Goal: Task Accomplishment & Management: Manage account settings

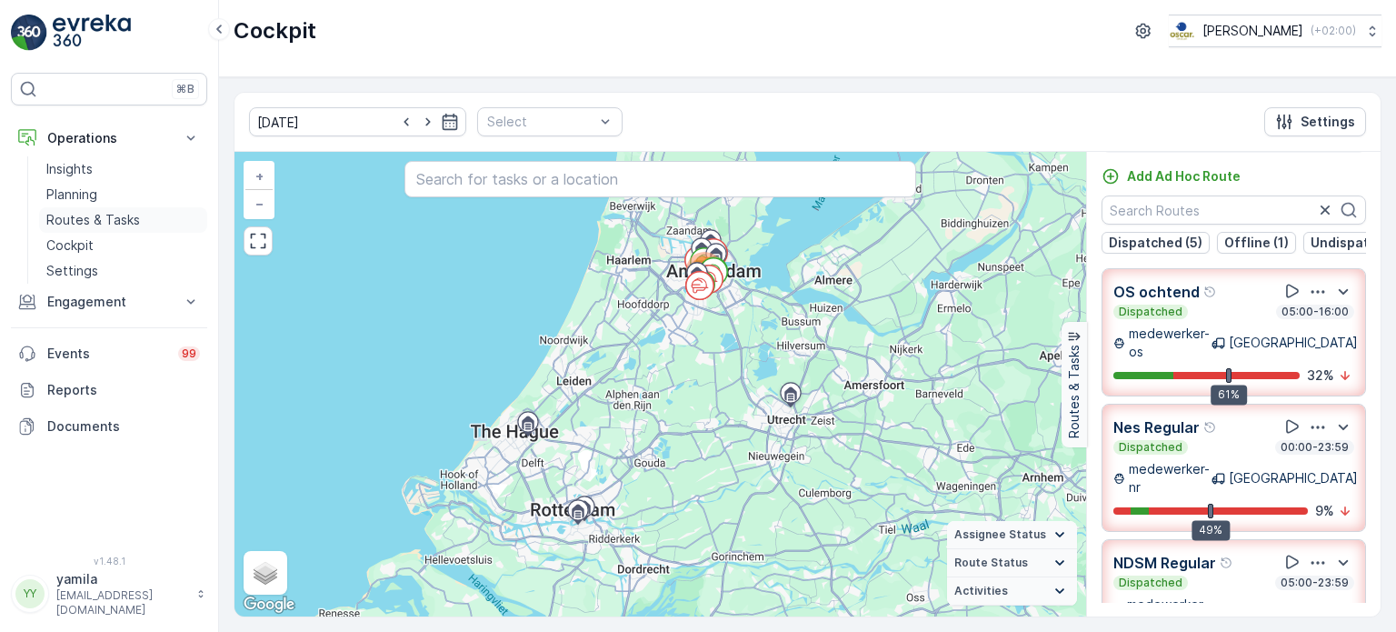
click at [113, 211] on p "Routes & Tasks" at bounding box center [93, 220] width 94 height 18
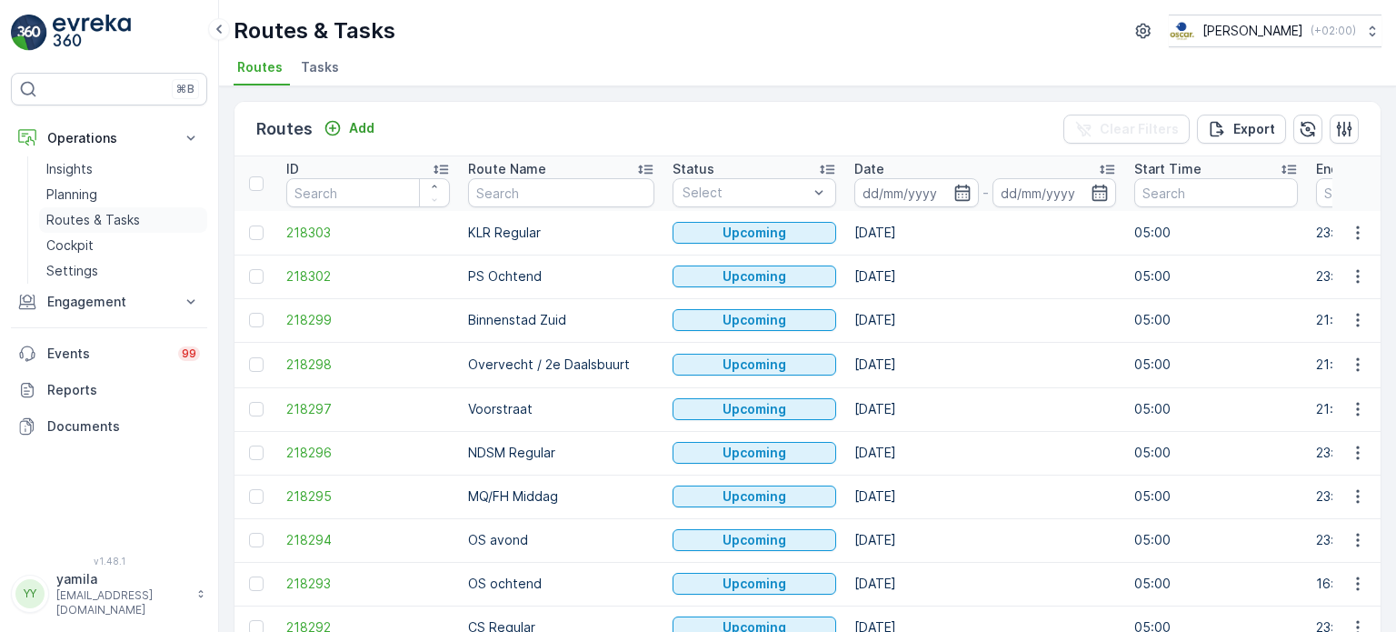
click at [113, 215] on p "Routes & Tasks" at bounding box center [93, 220] width 94 height 18
click at [505, 194] on input "text" at bounding box center [561, 192] width 186 height 29
type input "nes"
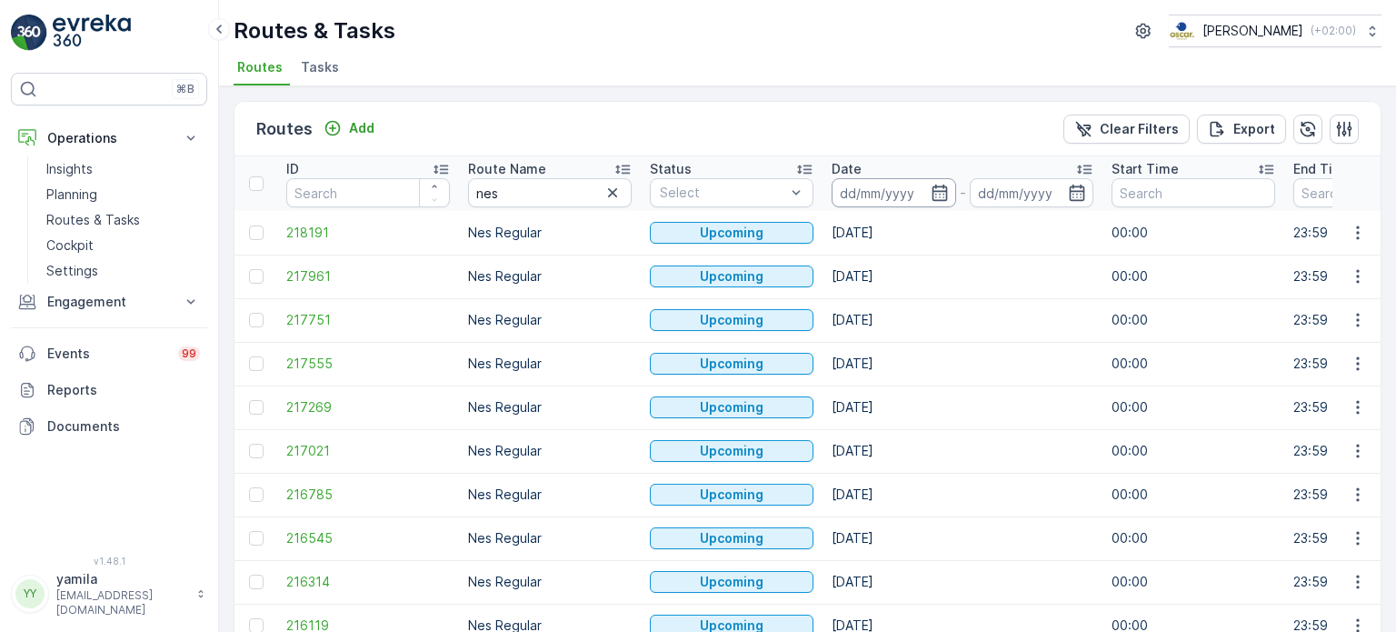
click at [883, 191] on input at bounding box center [893, 192] width 124 height 29
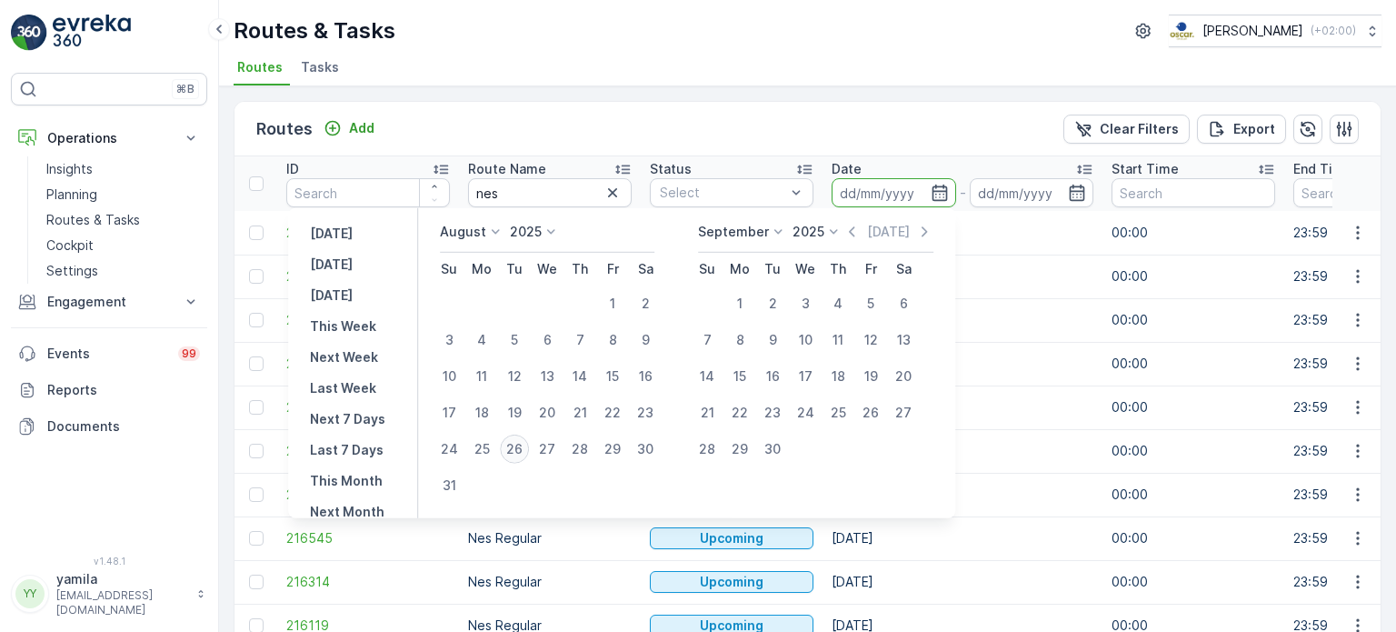
click at [520, 442] on div "26" at bounding box center [514, 448] width 29 height 29
type input "26.08.2025"
click at [520, 442] on div "26" at bounding box center [514, 448] width 29 height 29
type input "26.08.2025"
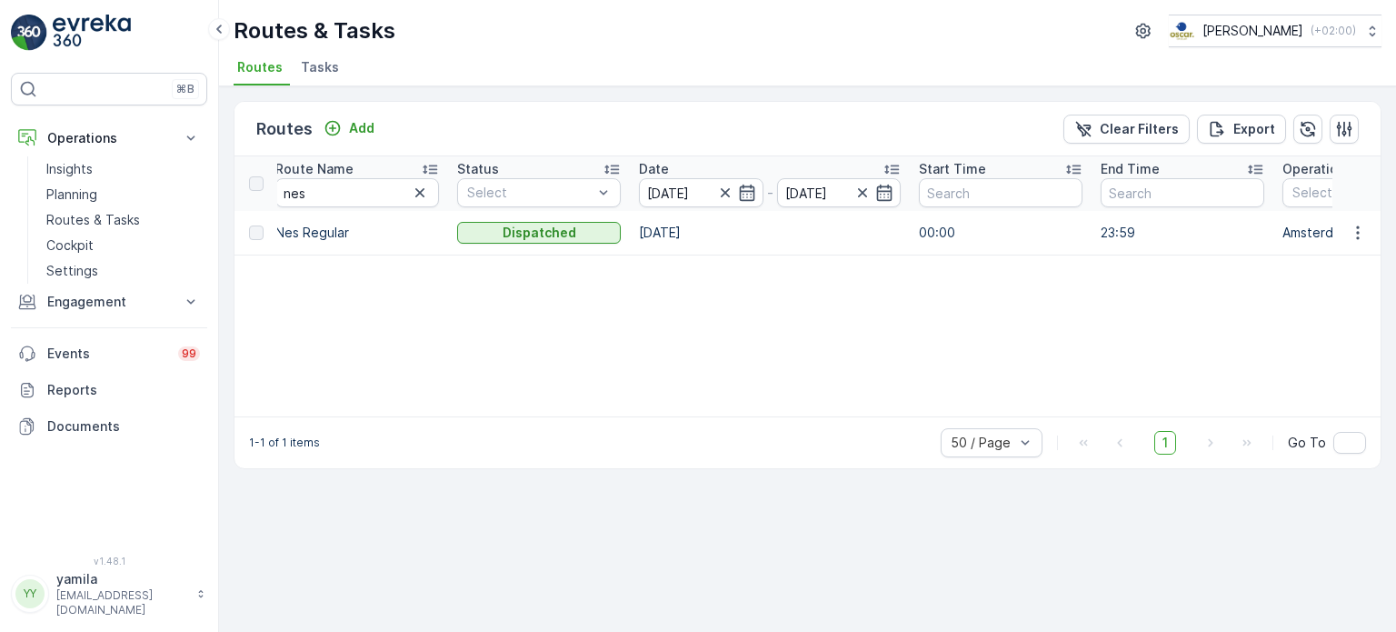
scroll to position [0, 91]
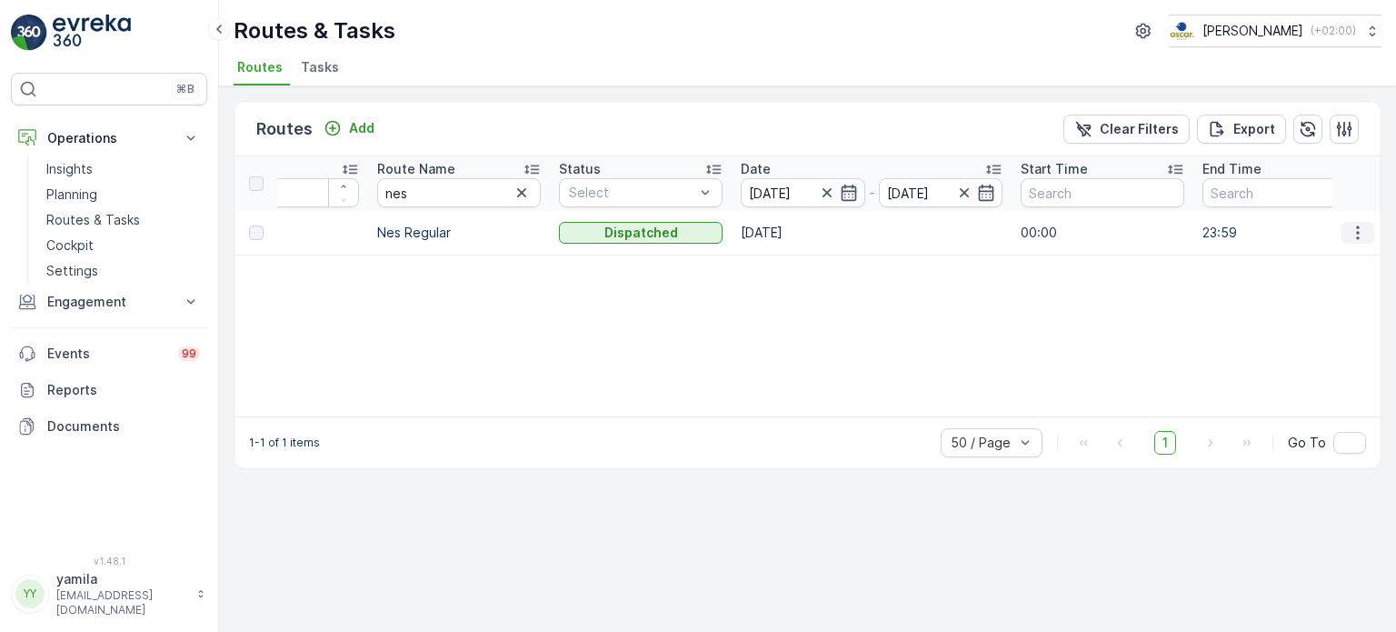
click at [1354, 239] on icon "button" at bounding box center [1357, 233] width 18 height 18
click at [1334, 258] on span "See More Details" at bounding box center [1314, 258] width 105 height 18
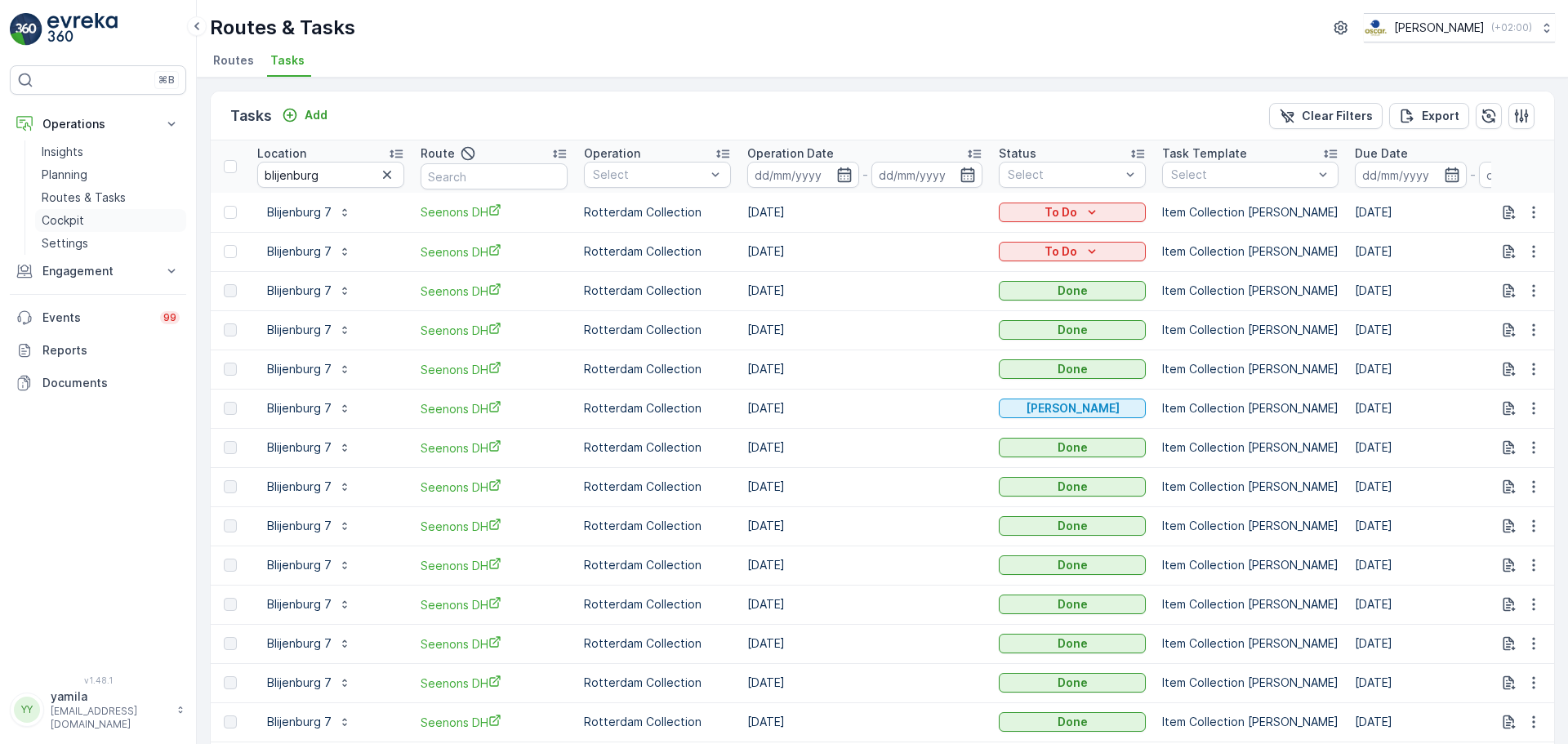
click at [68, 217] on p "Cockpit" at bounding box center [62, 220] width 42 height 16
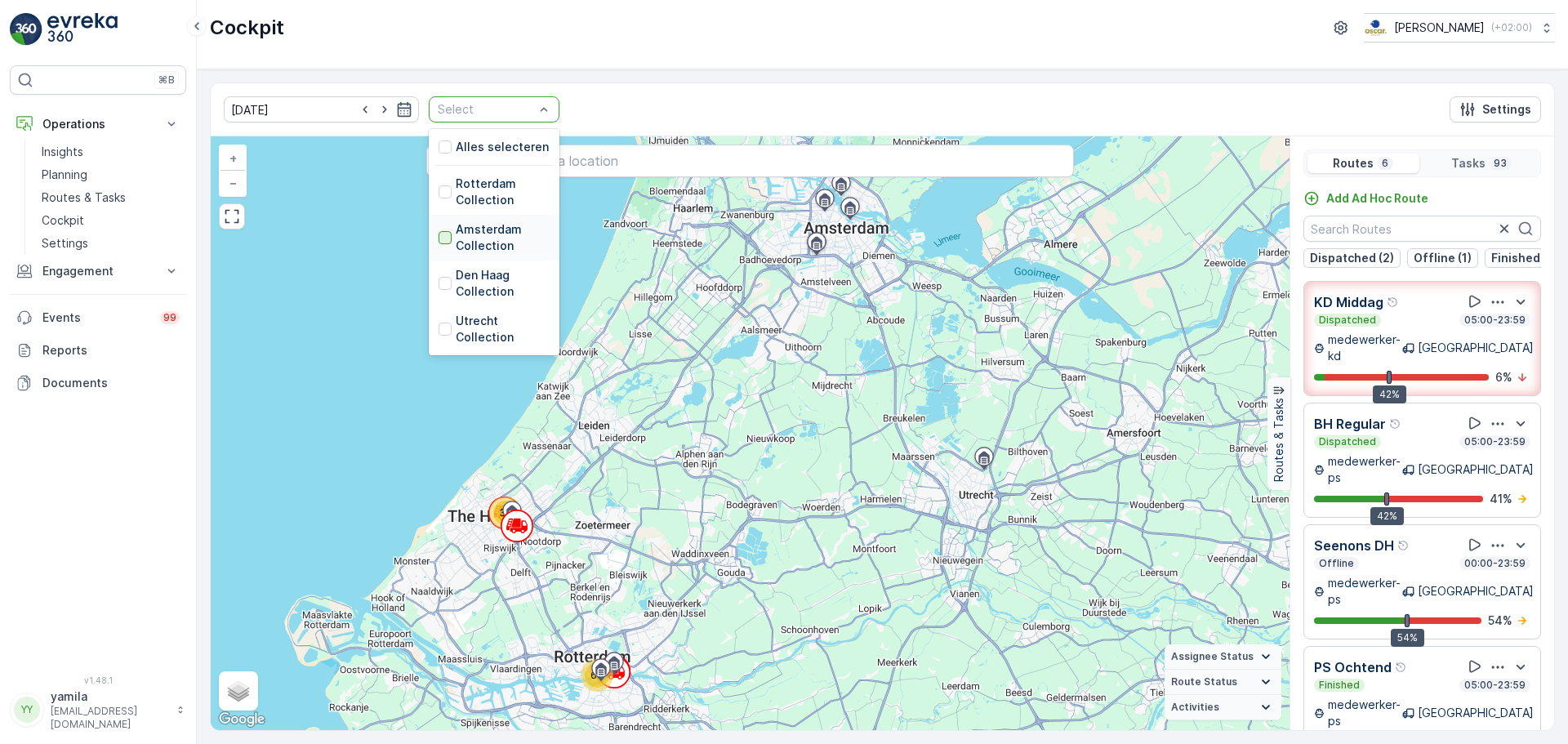
click at [439, 235] on div at bounding box center [445, 237] width 13 height 13
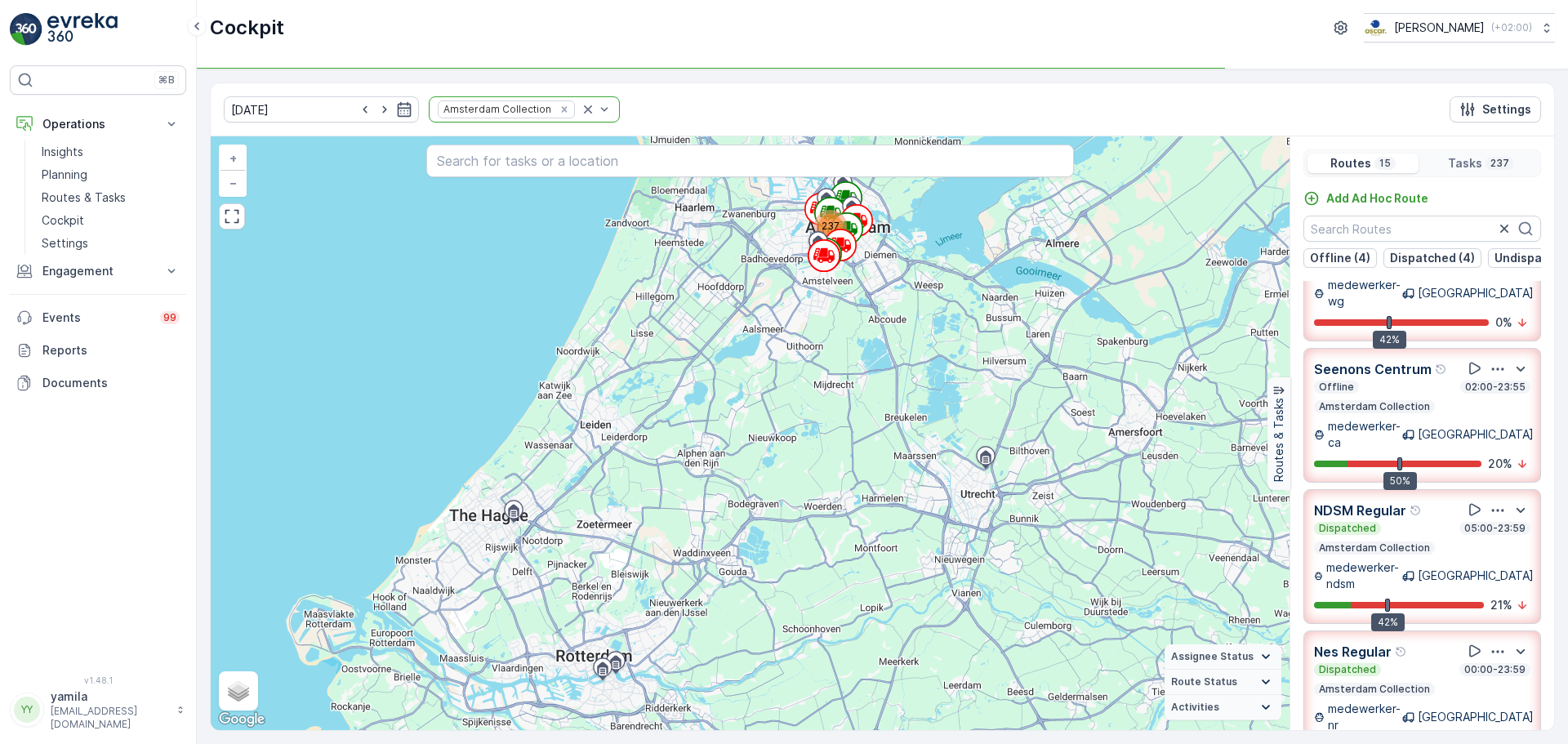
scroll to position [217, 0]
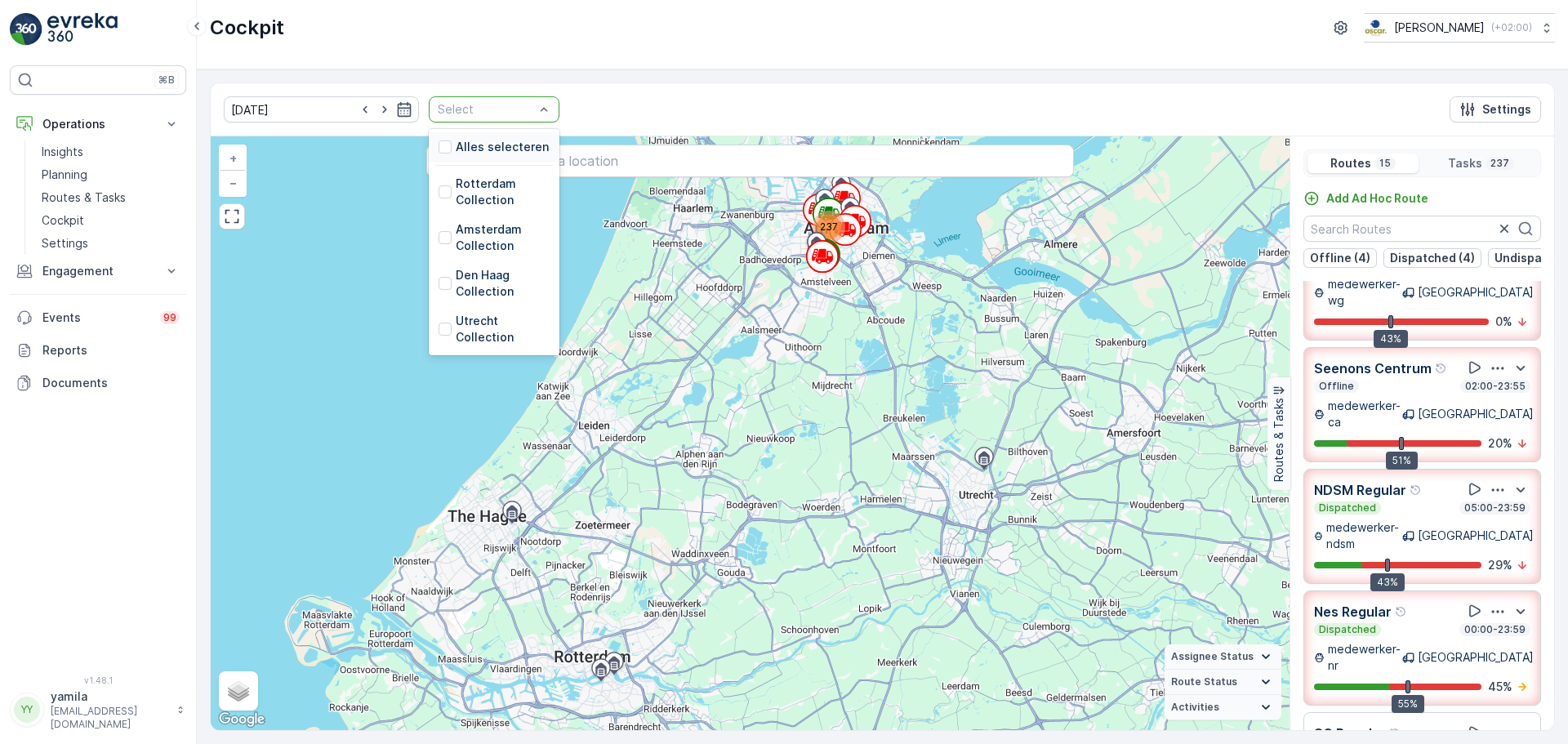
click at [538, 108] on div "Select" at bounding box center [493, 109] width 130 height 26
click at [439, 237] on div at bounding box center [445, 237] width 13 height 13
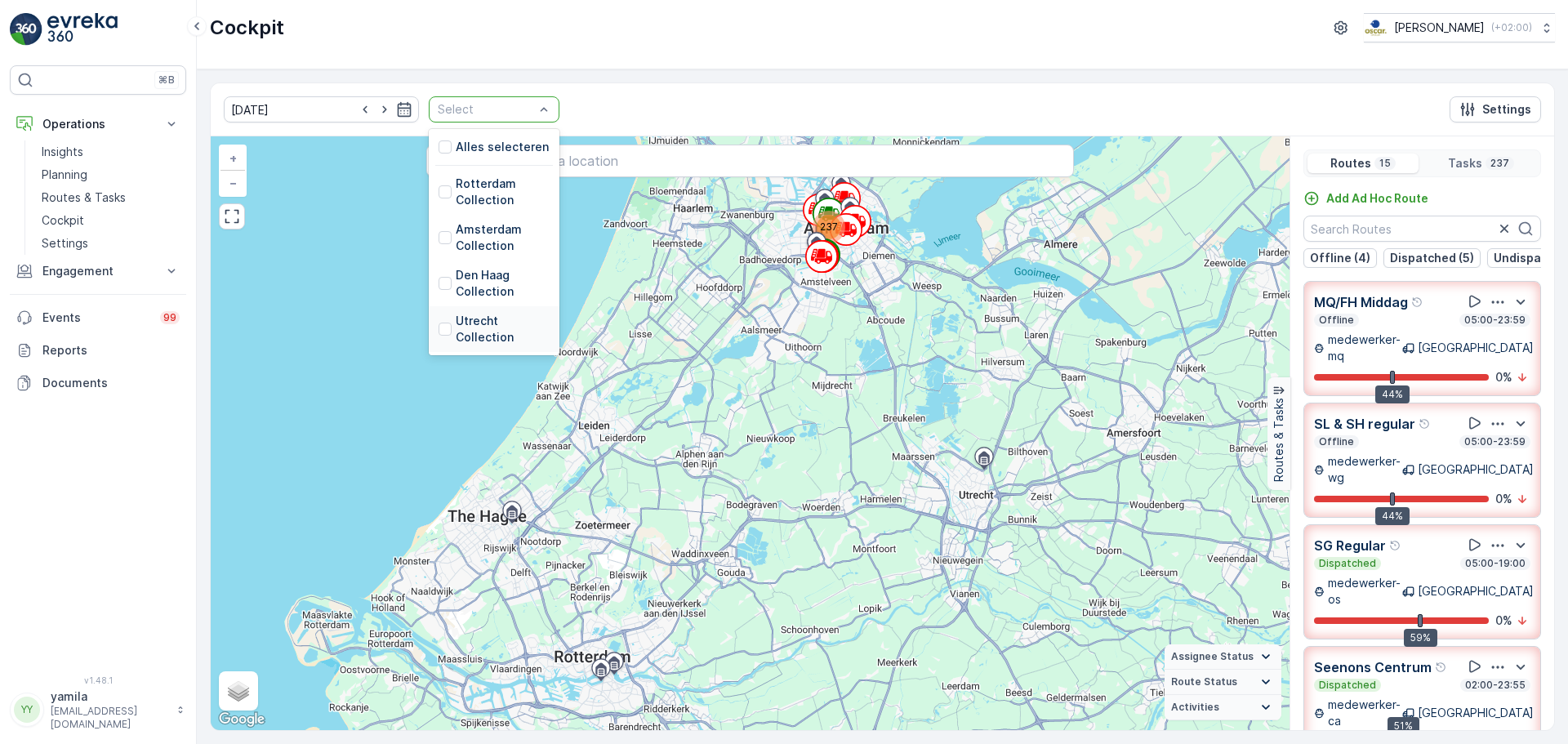
click at [439, 336] on div "Utrecht Collection" at bounding box center [494, 329] width 111 height 32
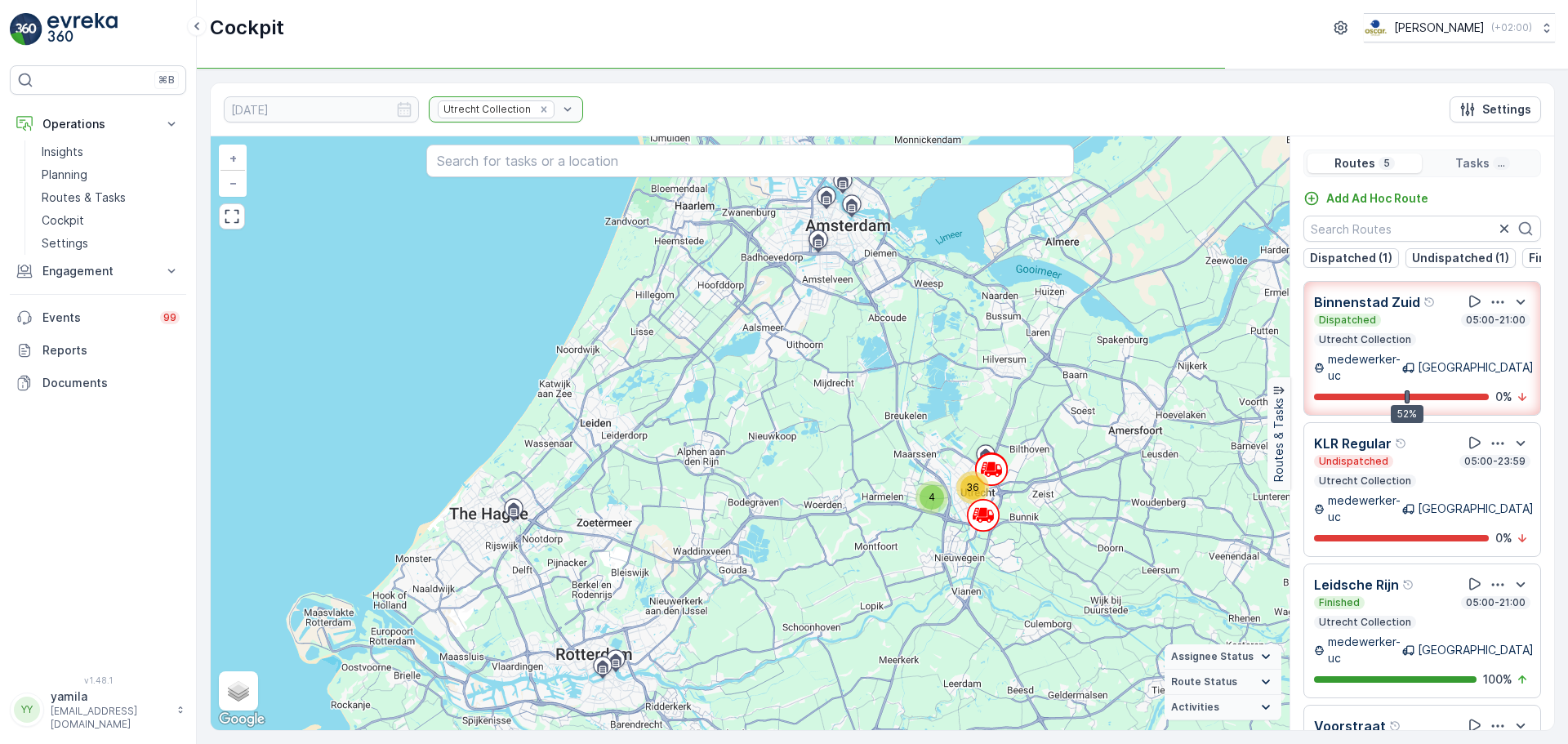
click at [548, 109] on div "Utrecht Collection" at bounding box center [506, 109] width 155 height 26
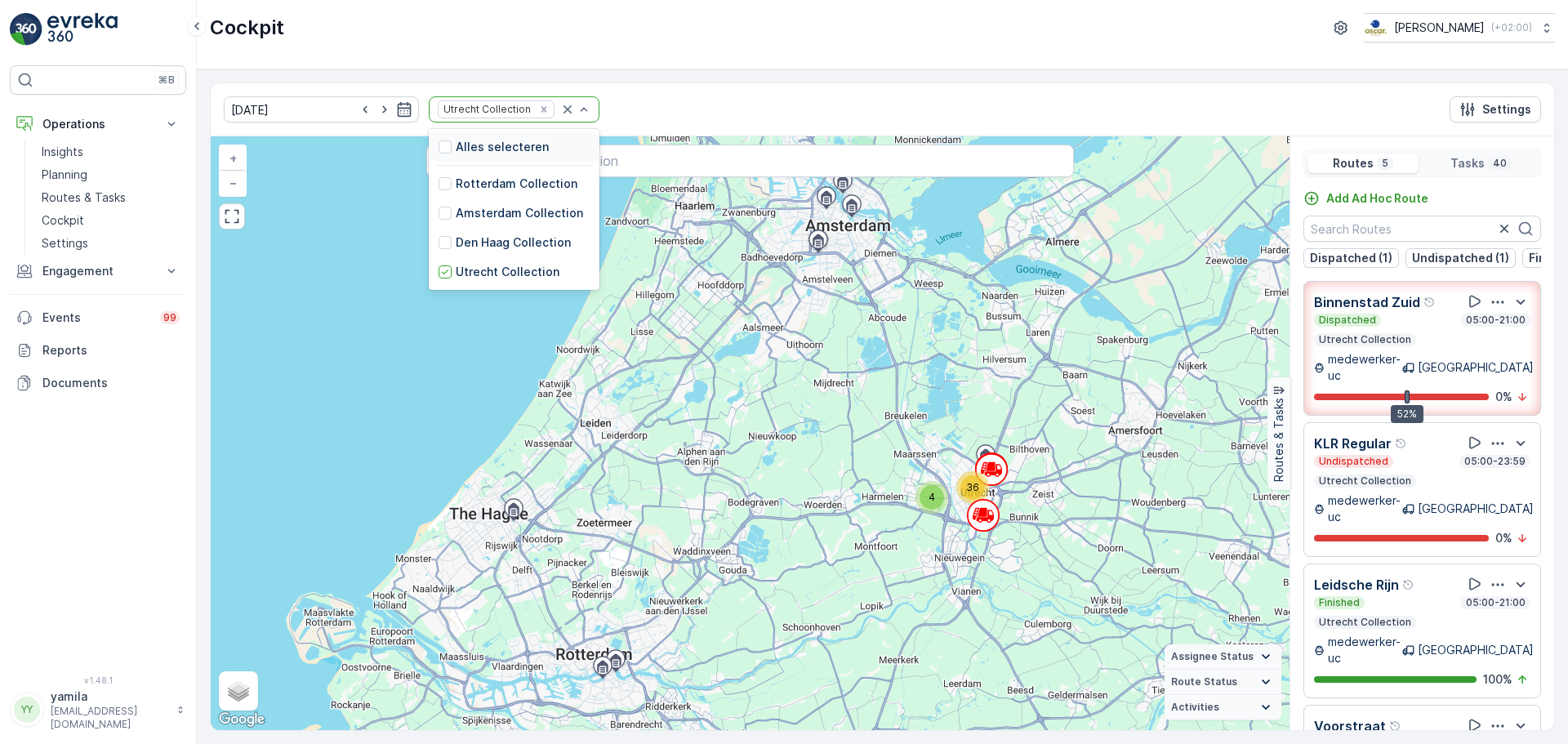
click at [503, 102] on div "Utrecht Collection" at bounding box center [485, 109] width 94 height 15
click at [439, 182] on div at bounding box center [445, 183] width 13 height 13
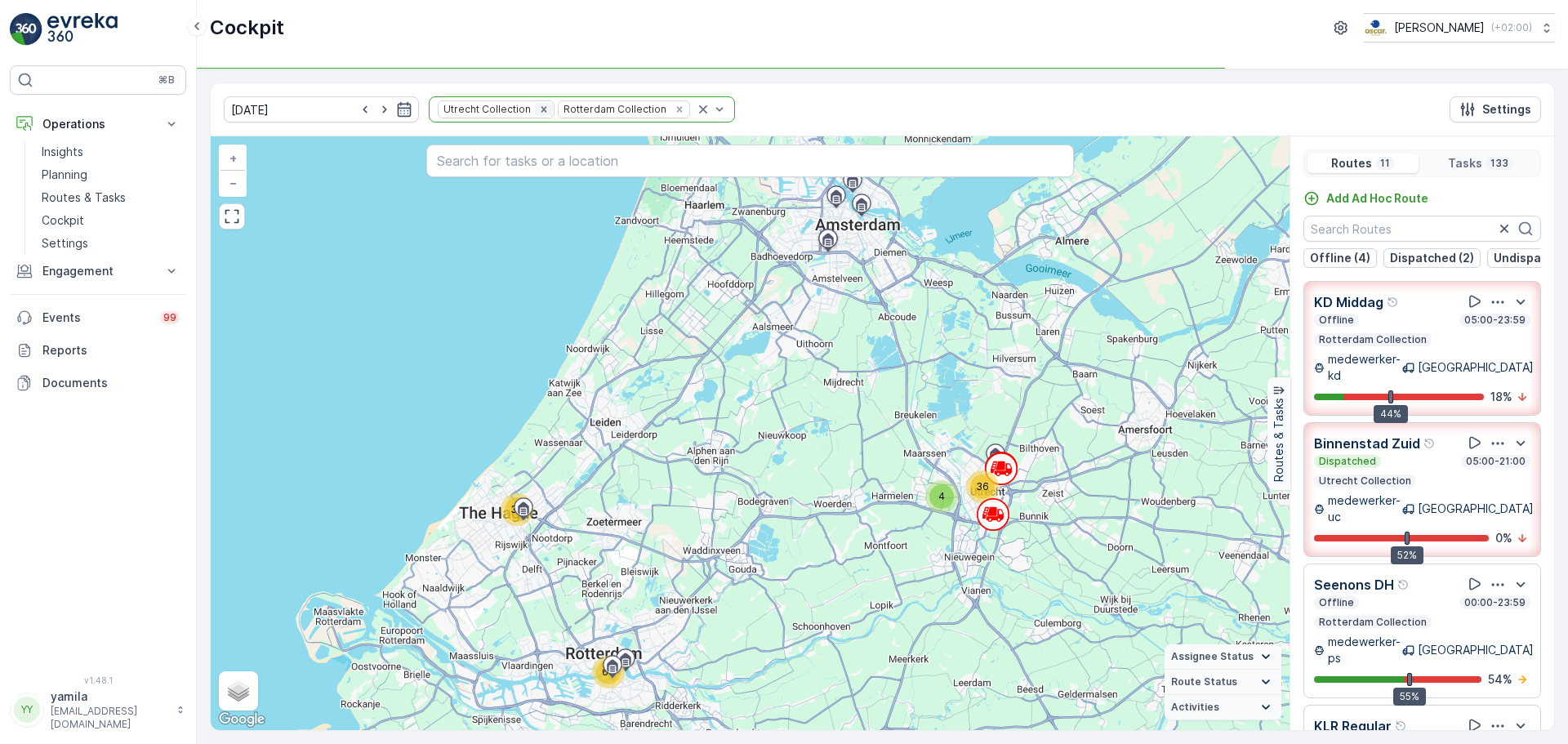
click at [538, 111] on icon "Remove Utrecht Collection" at bounding box center [544, 109] width 12 height 12
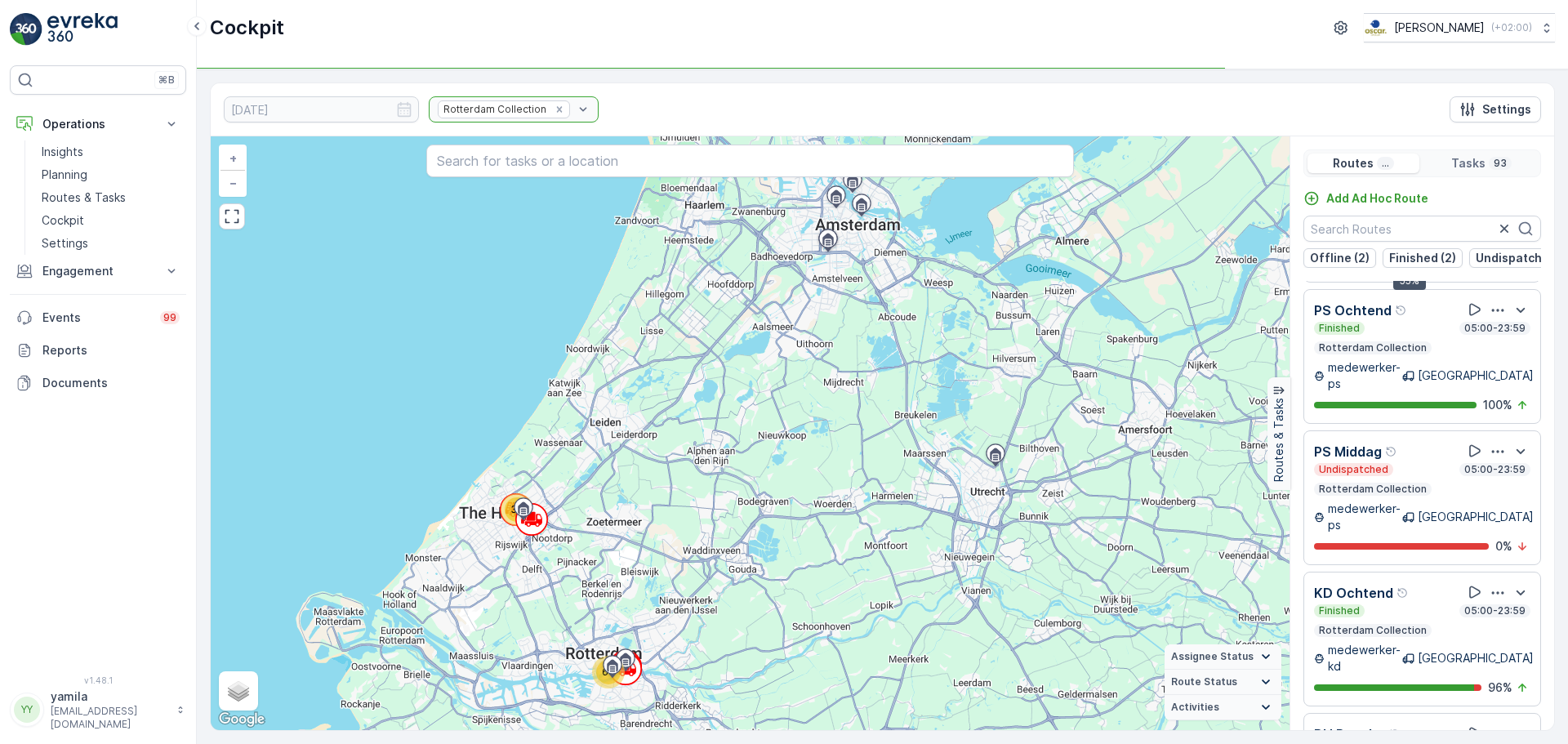
scroll to position [40, 0]
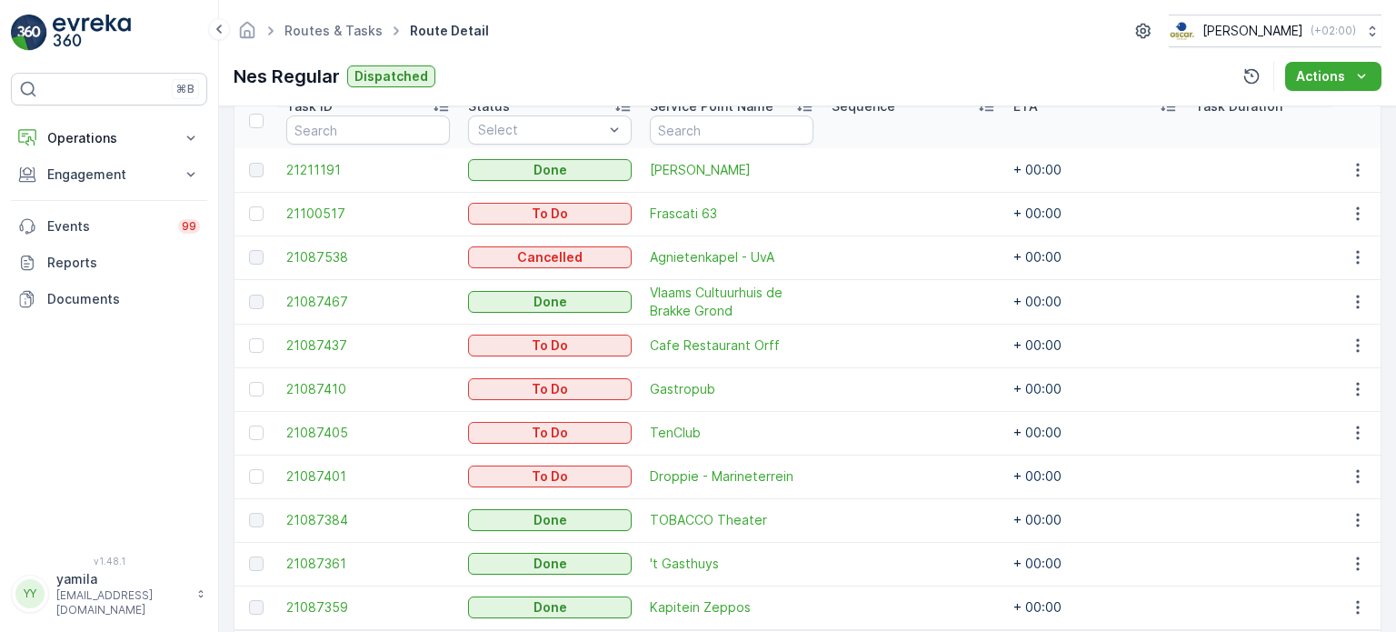
scroll to position [500, 0]
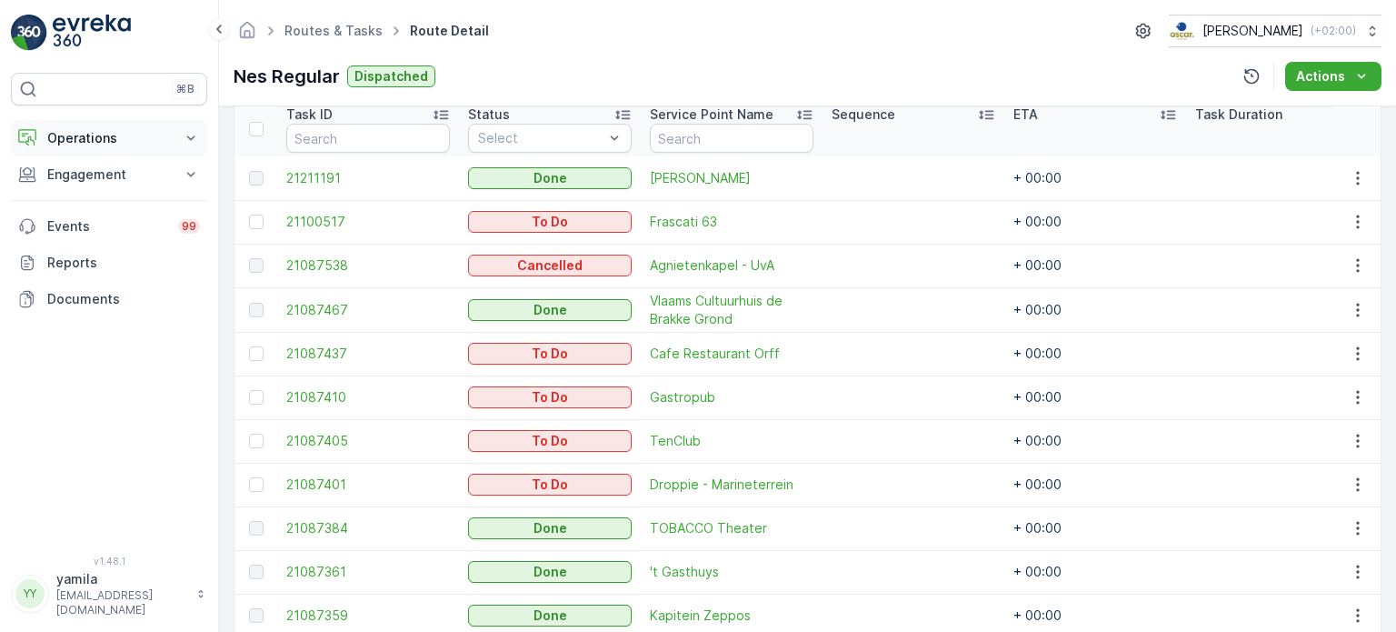
click at [105, 126] on button "Operations" at bounding box center [109, 138] width 196 height 36
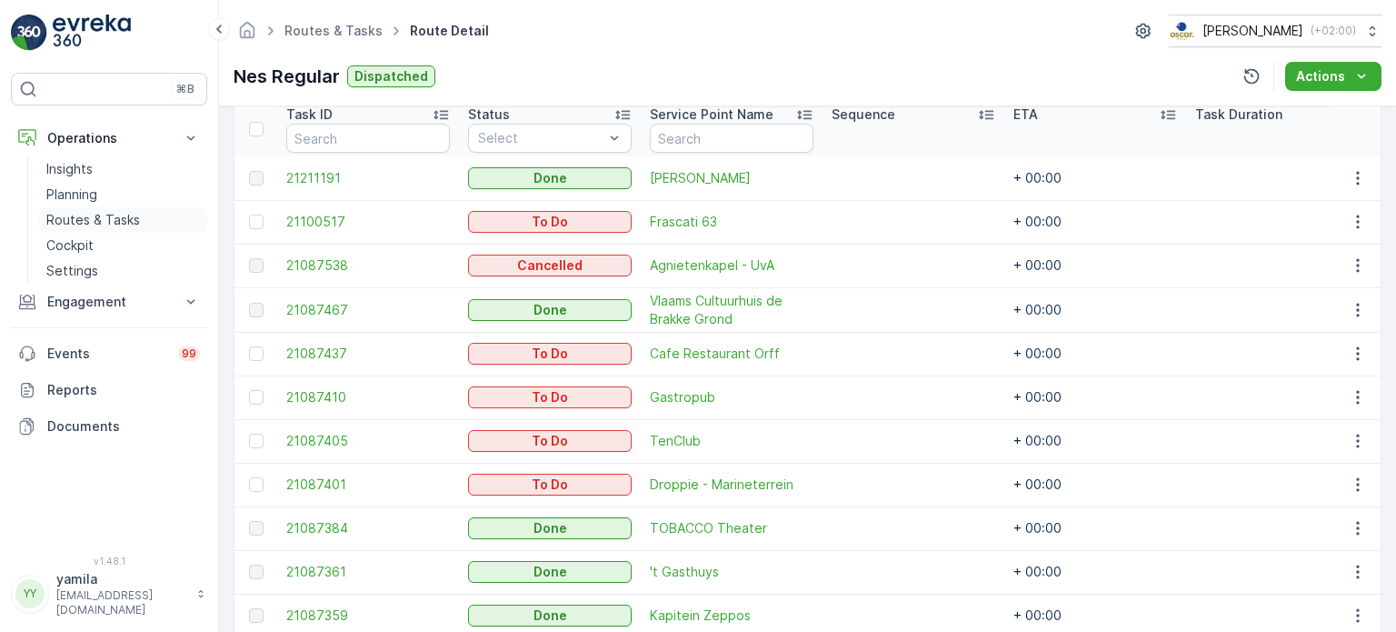
click at [126, 219] on p "Routes & Tasks" at bounding box center [93, 220] width 94 height 18
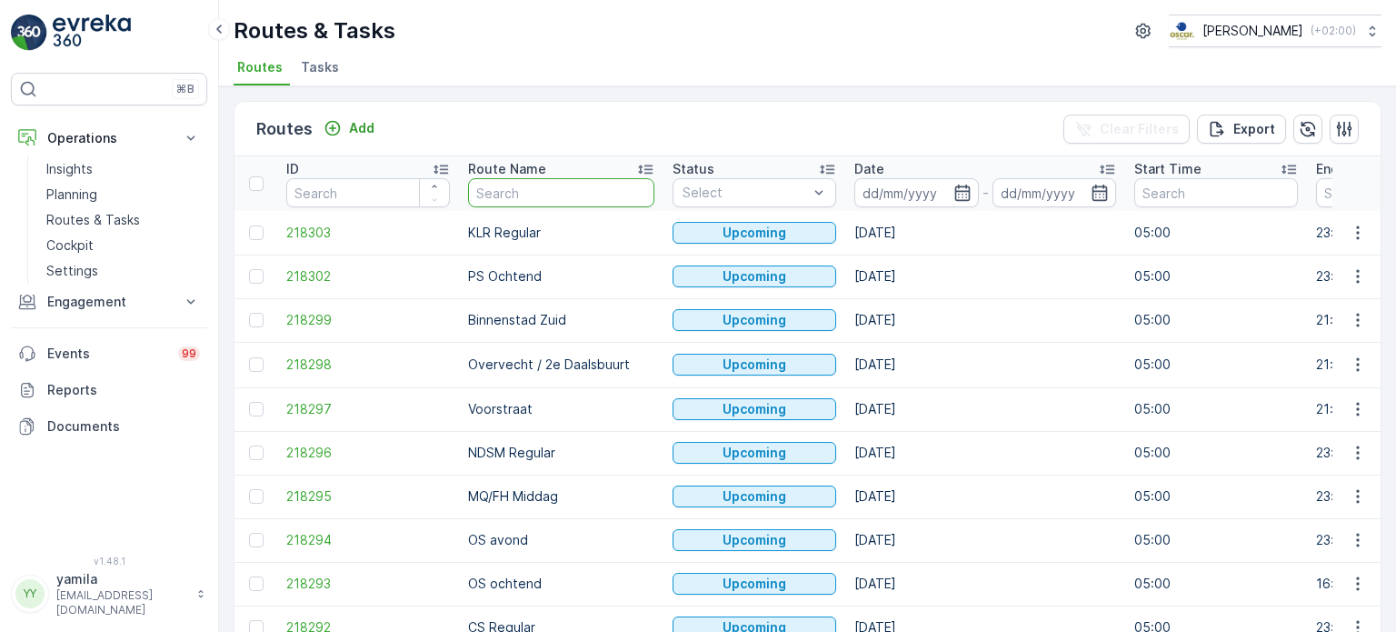
click at [542, 192] on input "text" at bounding box center [561, 192] width 186 height 29
type input "seenons"
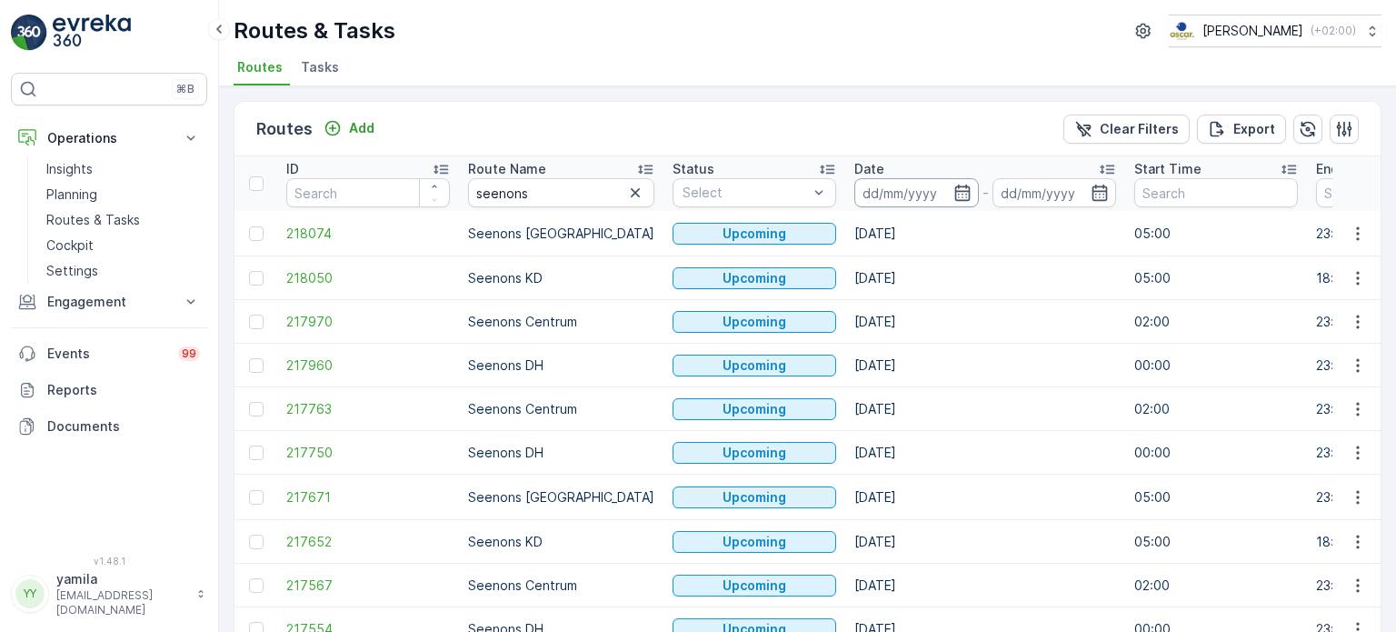
click at [854, 193] on input at bounding box center [916, 192] width 124 height 29
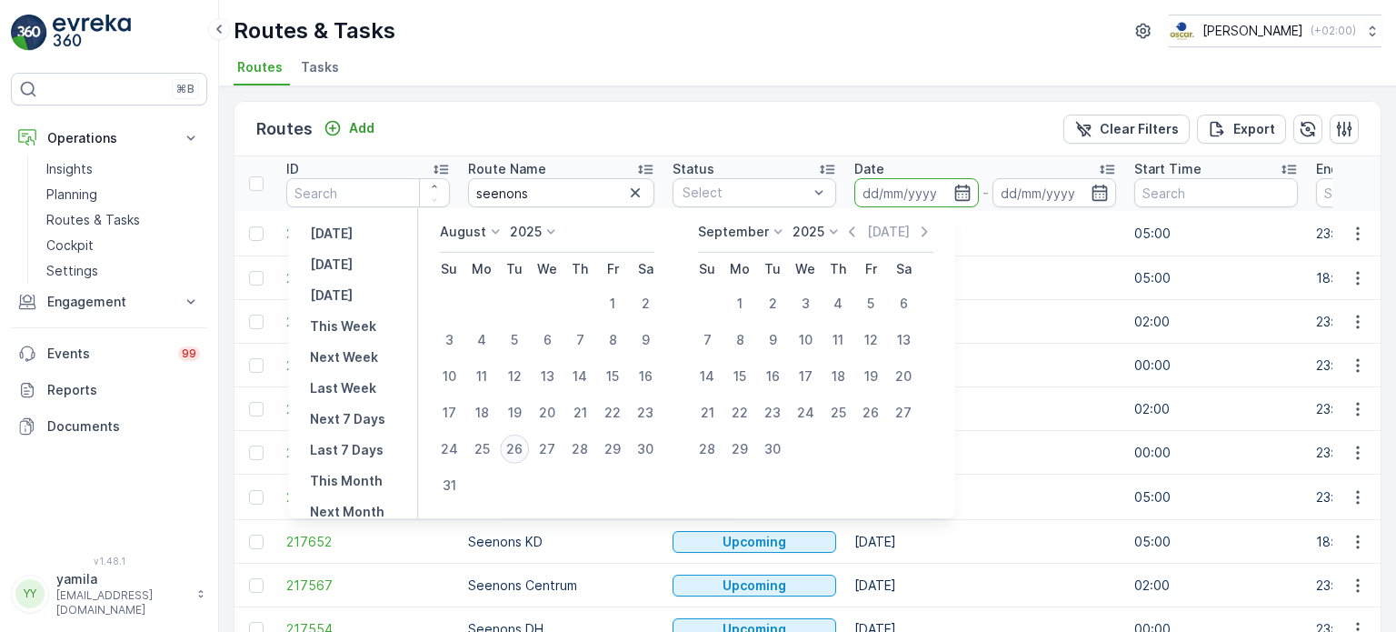
click at [523, 447] on div "26" at bounding box center [514, 448] width 29 height 29
type input "[DATE]"
click at [523, 447] on div "26" at bounding box center [514, 448] width 29 height 29
type input "[DATE]"
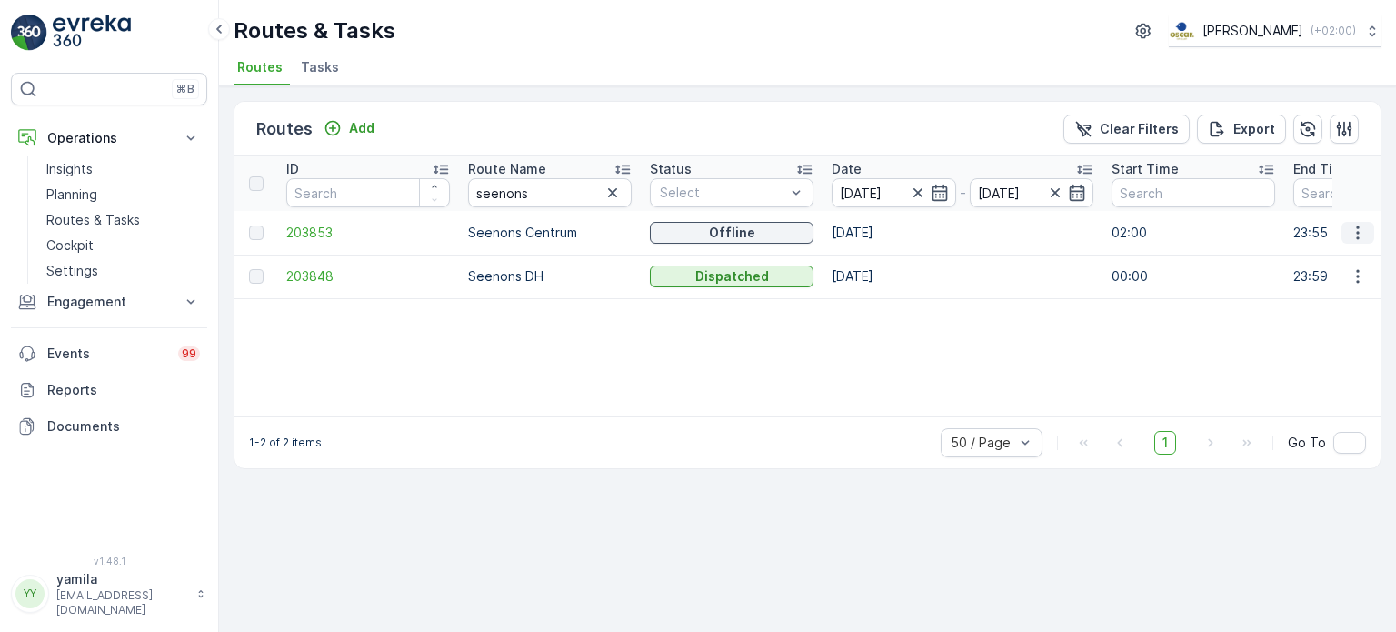
click at [1362, 232] on icon "button" at bounding box center [1357, 233] width 18 height 18
click at [1326, 256] on span "See More Details" at bounding box center [1314, 258] width 105 height 18
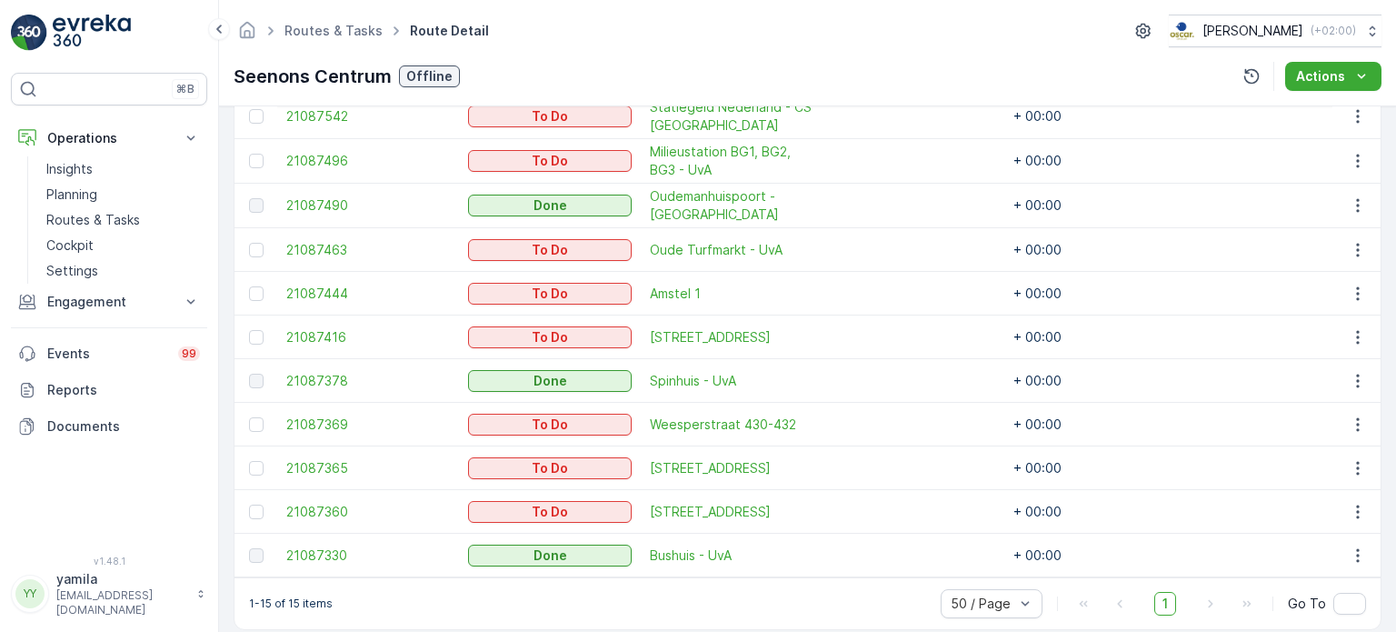
scroll to position [765, 0]
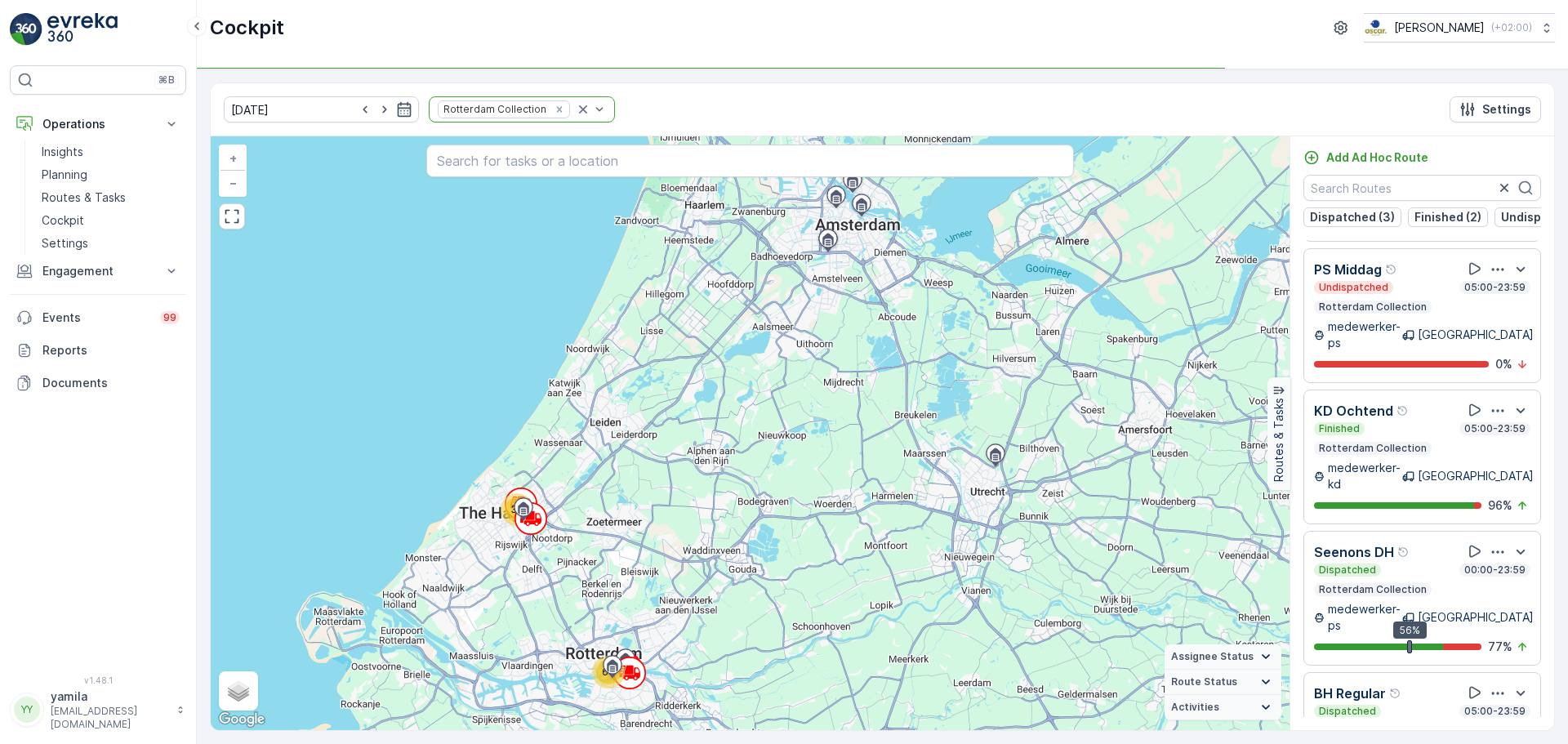
scroll to position [149, 0]
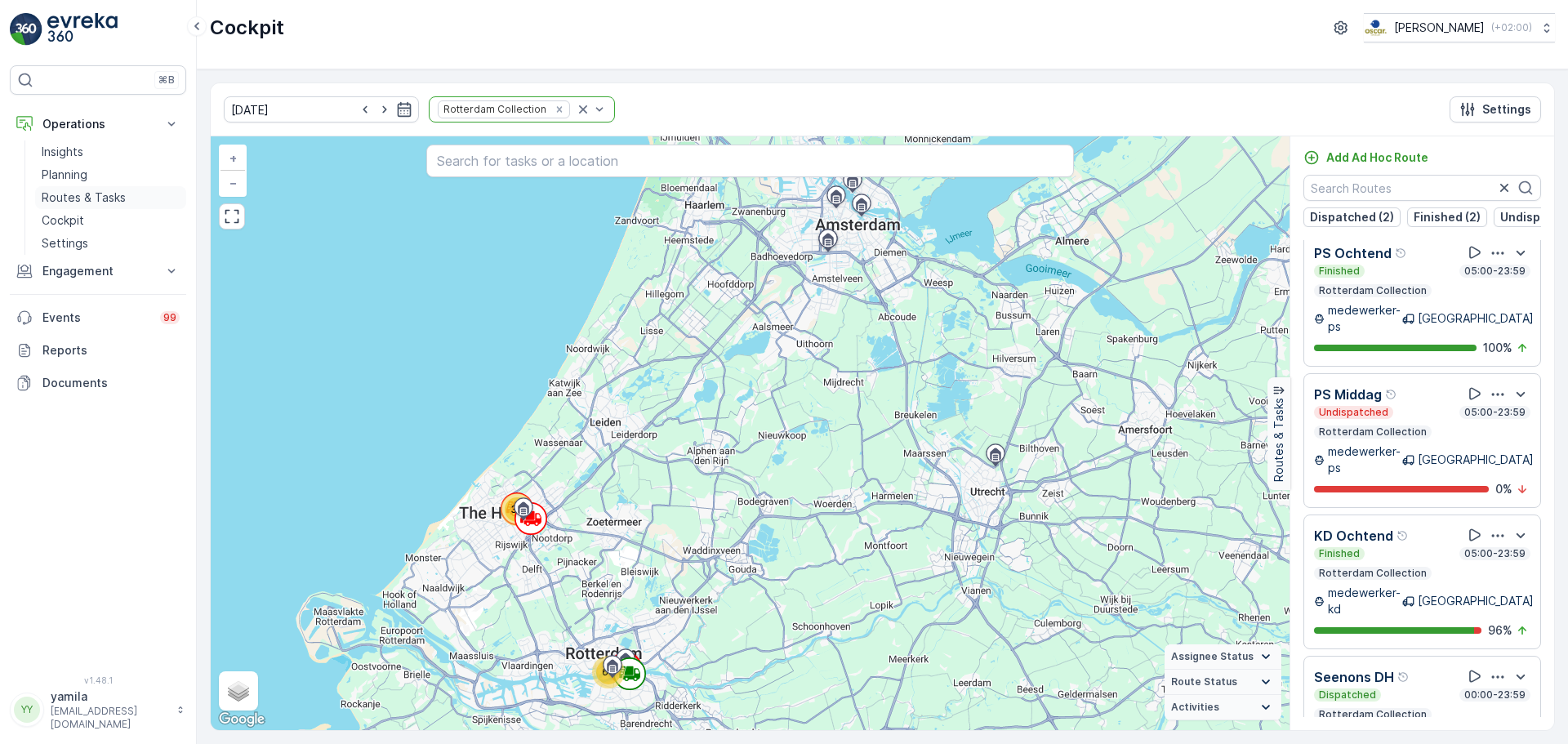
click at [96, 201] on p "Routes & Tasks" at bounding box center [84, 198] width 84 height 16
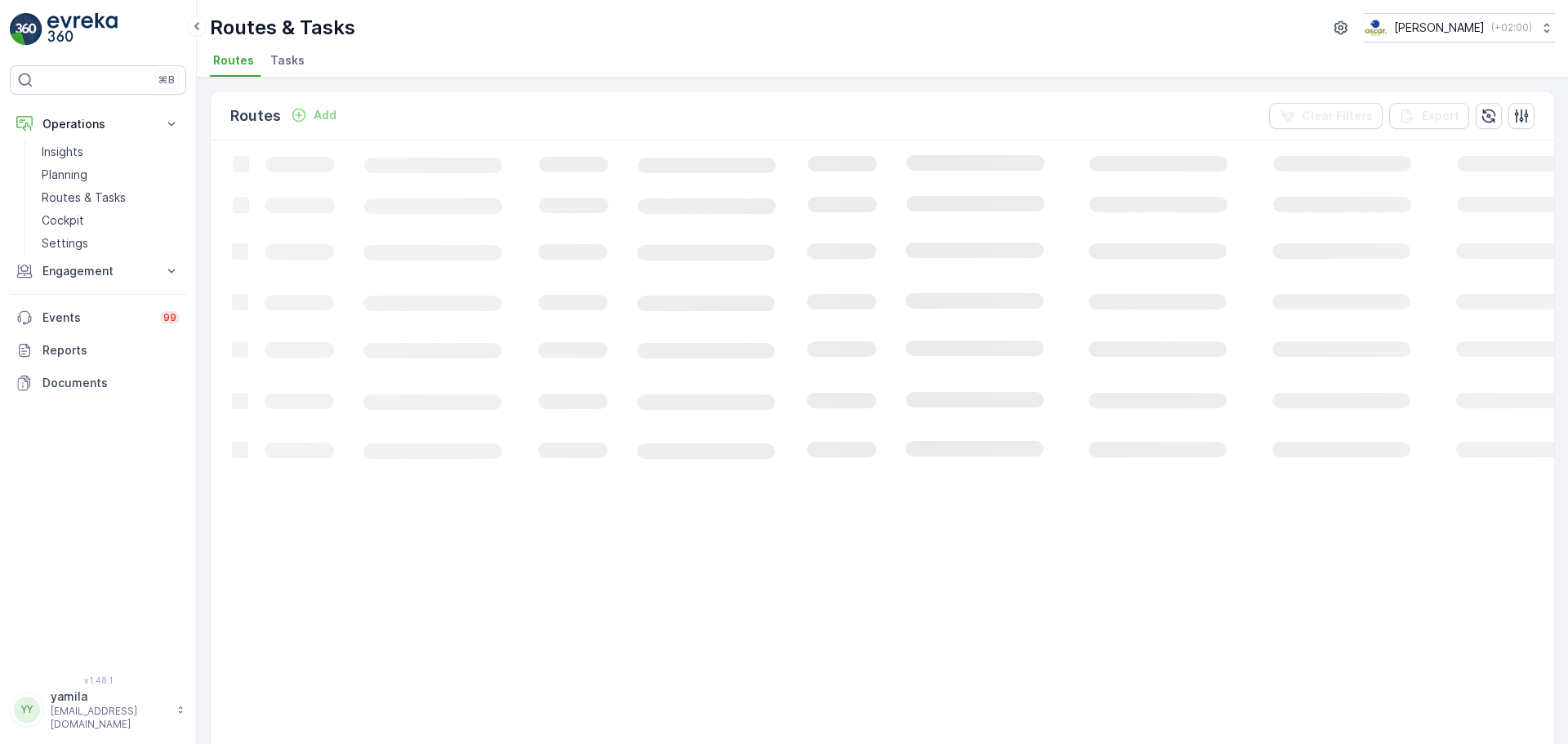
click at [290, 56] on span "Tasks" at bounding box center [288, 60] width 34 height 16
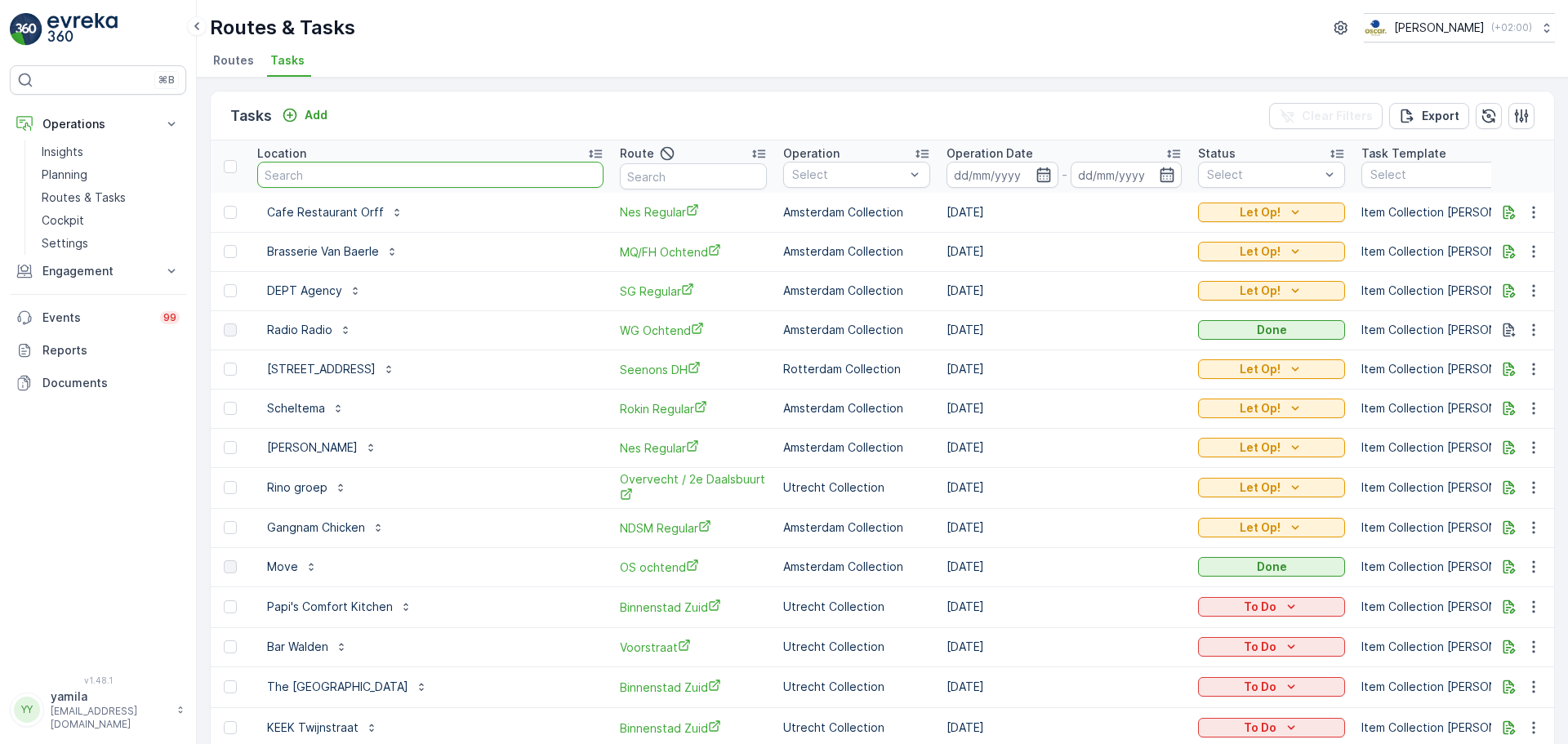
click at [307, 183] on input "text" at bounding box center [430, 174] width 346 height 26
type input "cradam"
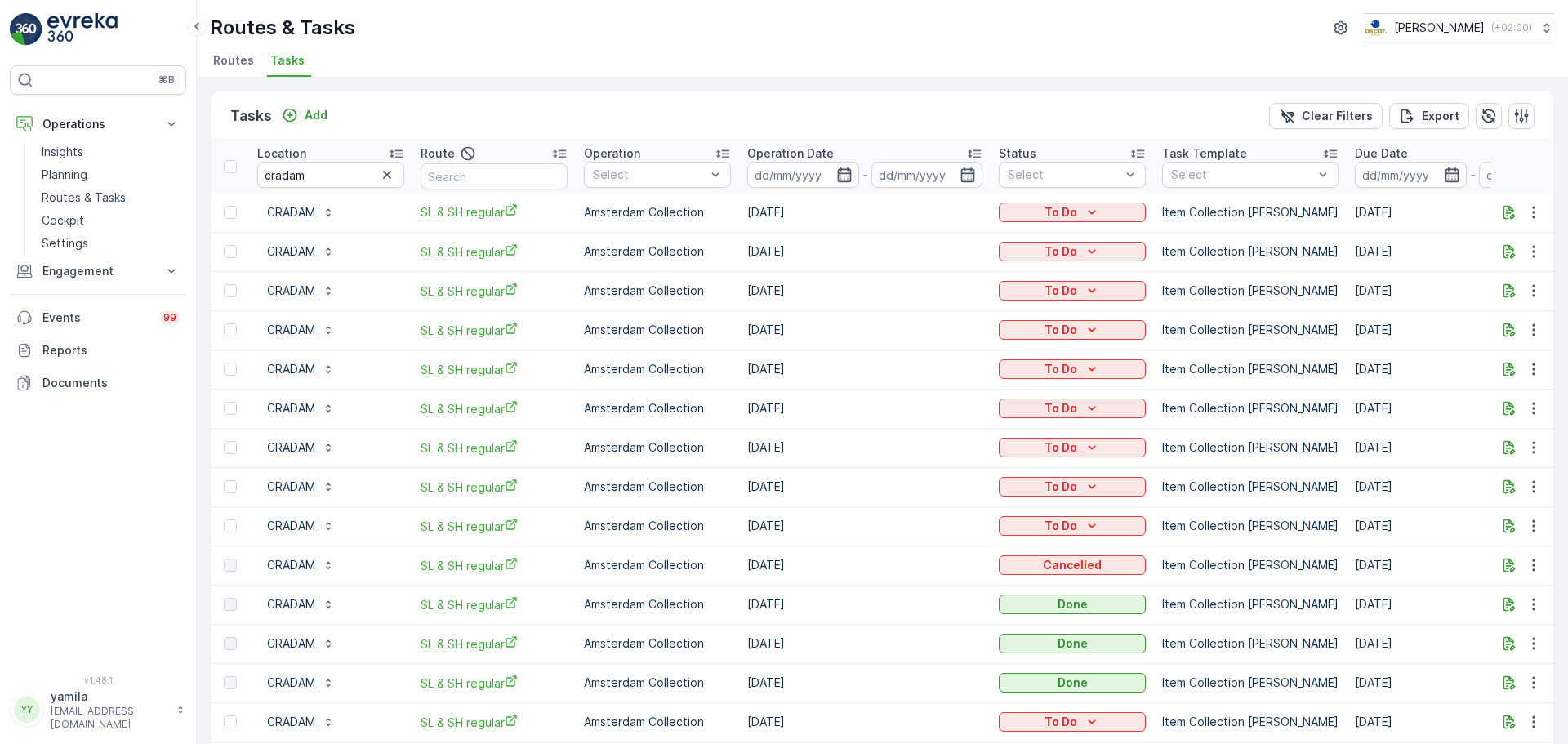
click at [1183, 501] on td "Item Collection [PERSON_NAME]" at bounding box center [1250, 487] width 192 height 40
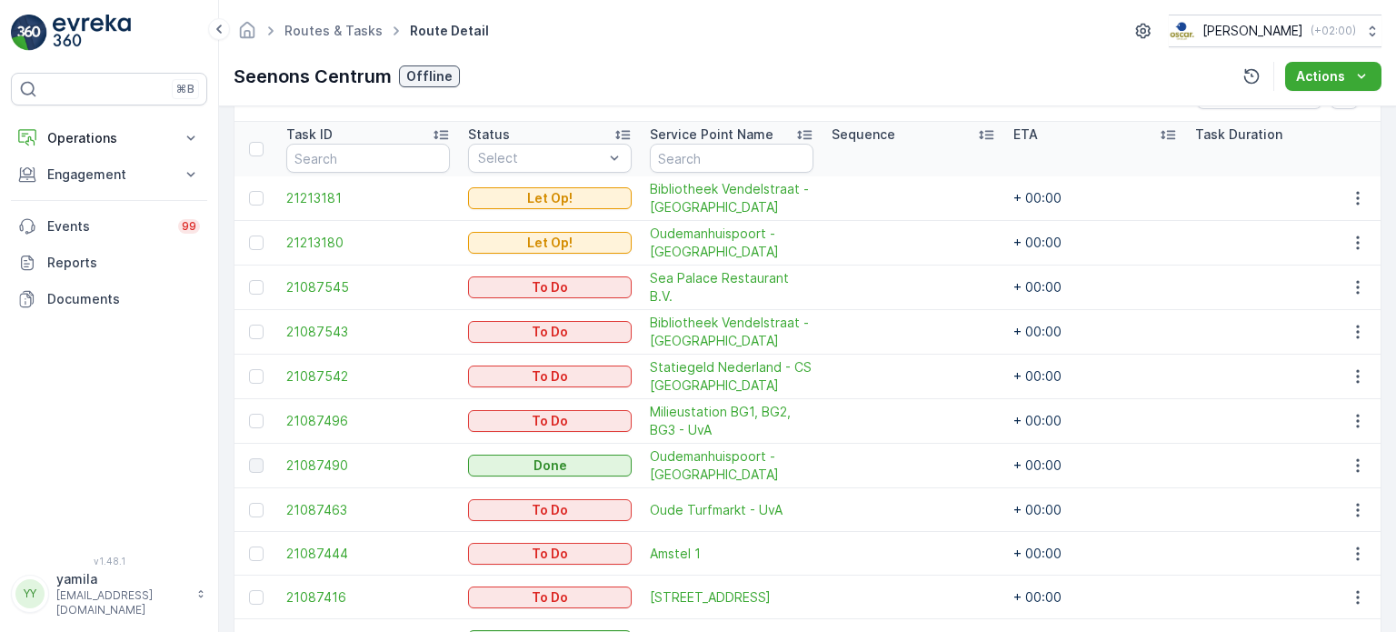
scroll to position [695, 0]
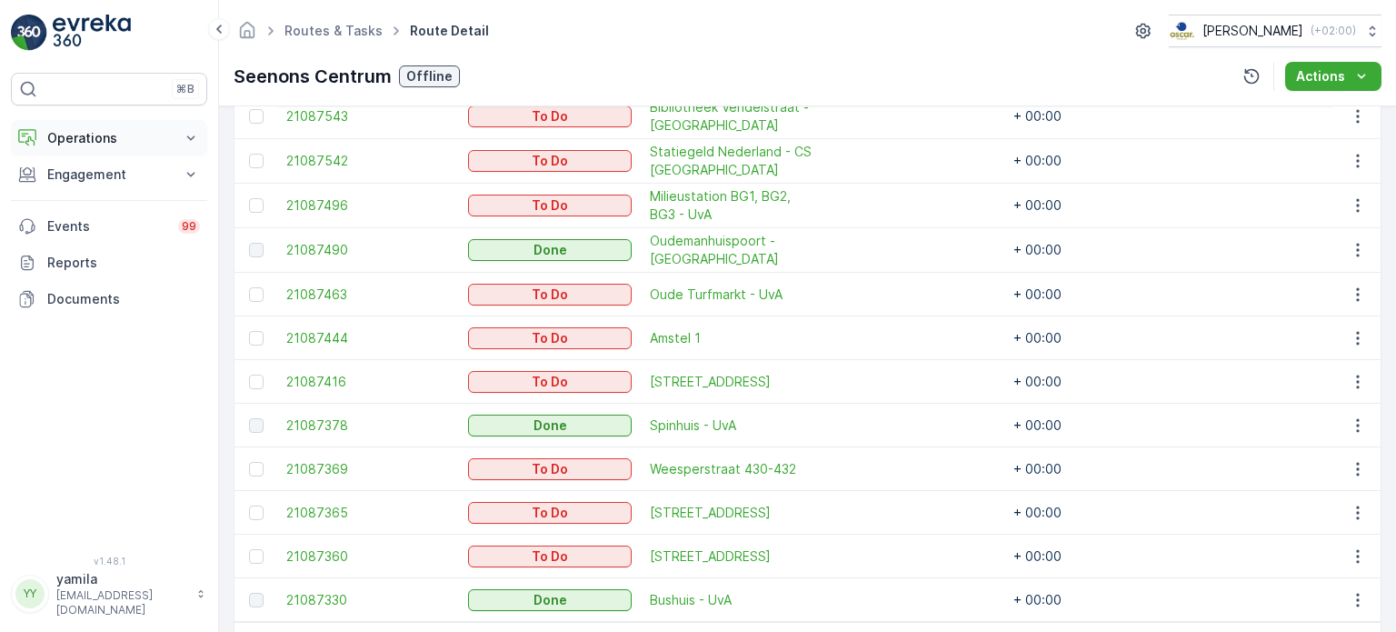
click at [87, 148] on button "Operations" at bounding box center [109, 138] width 196 height 36
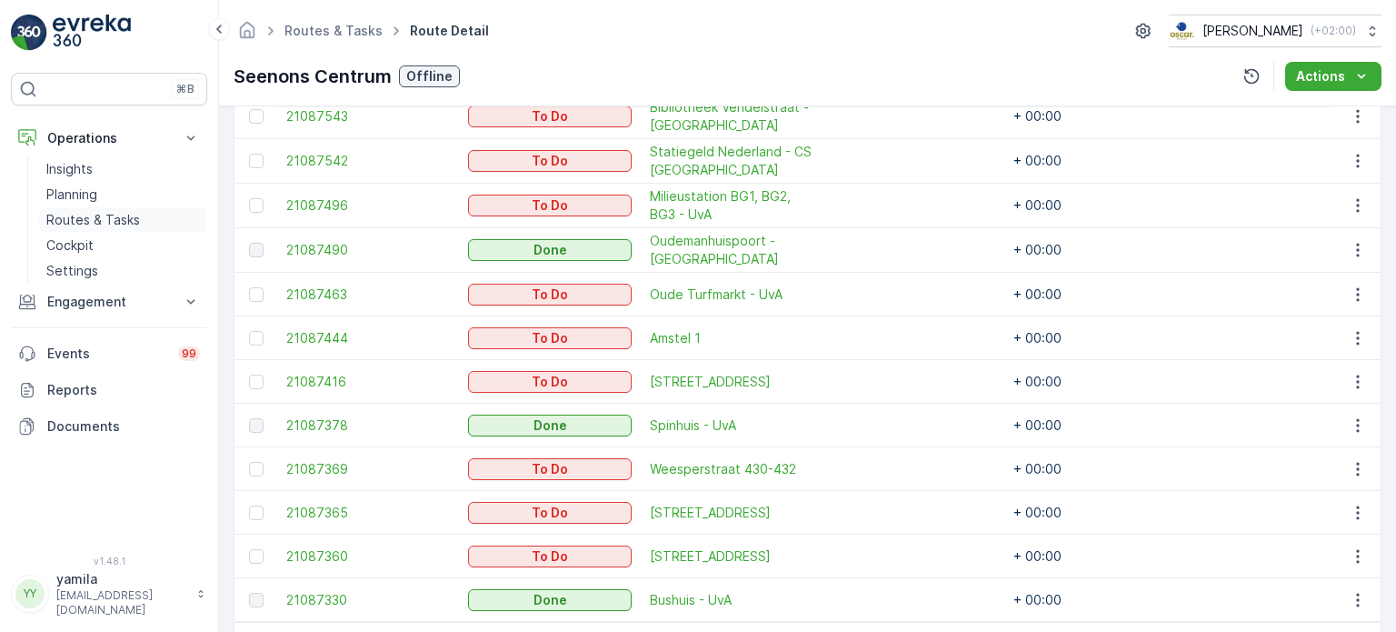
click at [92, 221] on p "Routes & Tasks" at bounding box center [93, 220] width 94 height 18
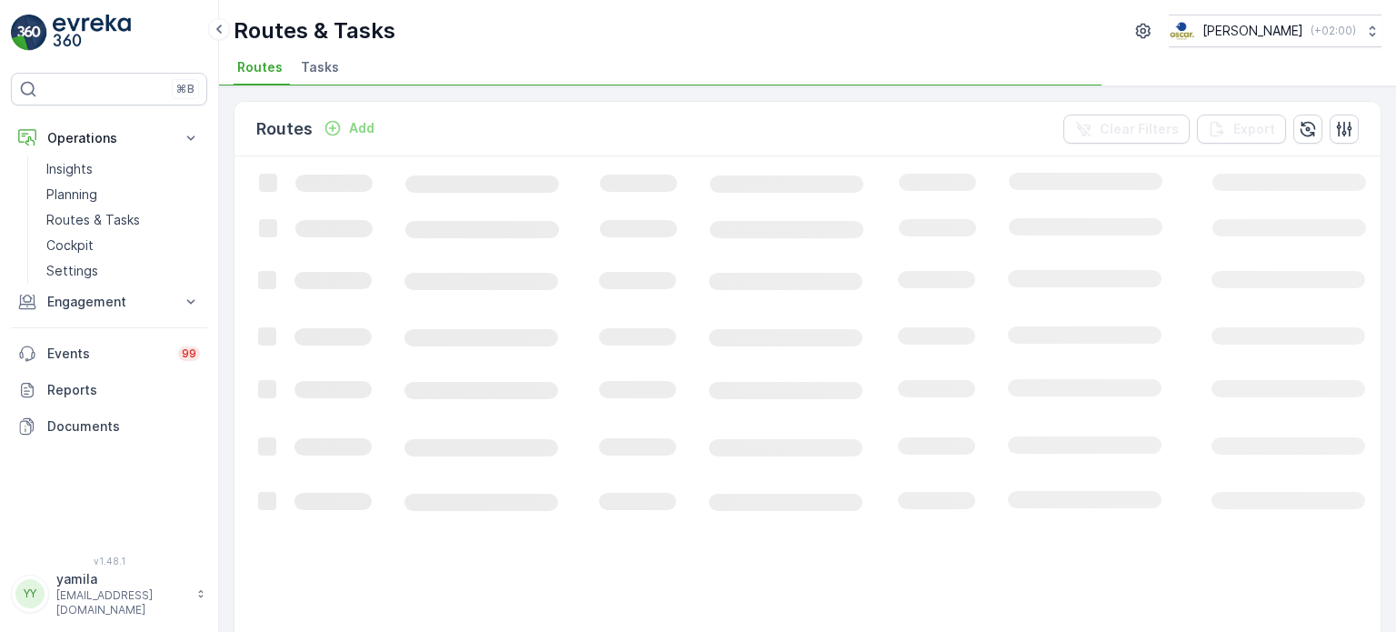
click at [320, 71] on span "Tasks" at bounding box center [320, 67] width 38 height 18
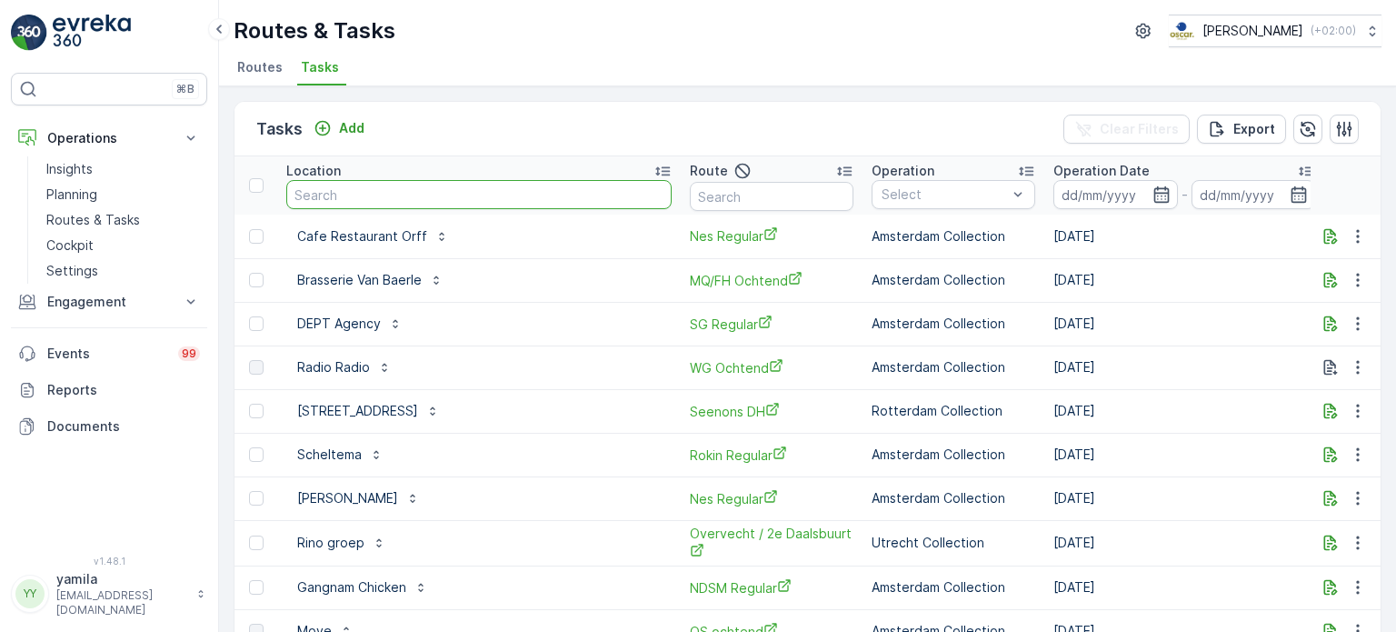
click at [352, 200] on input "text" at bounding box center [478, 194] width 385 height 29
type input "hoftore"
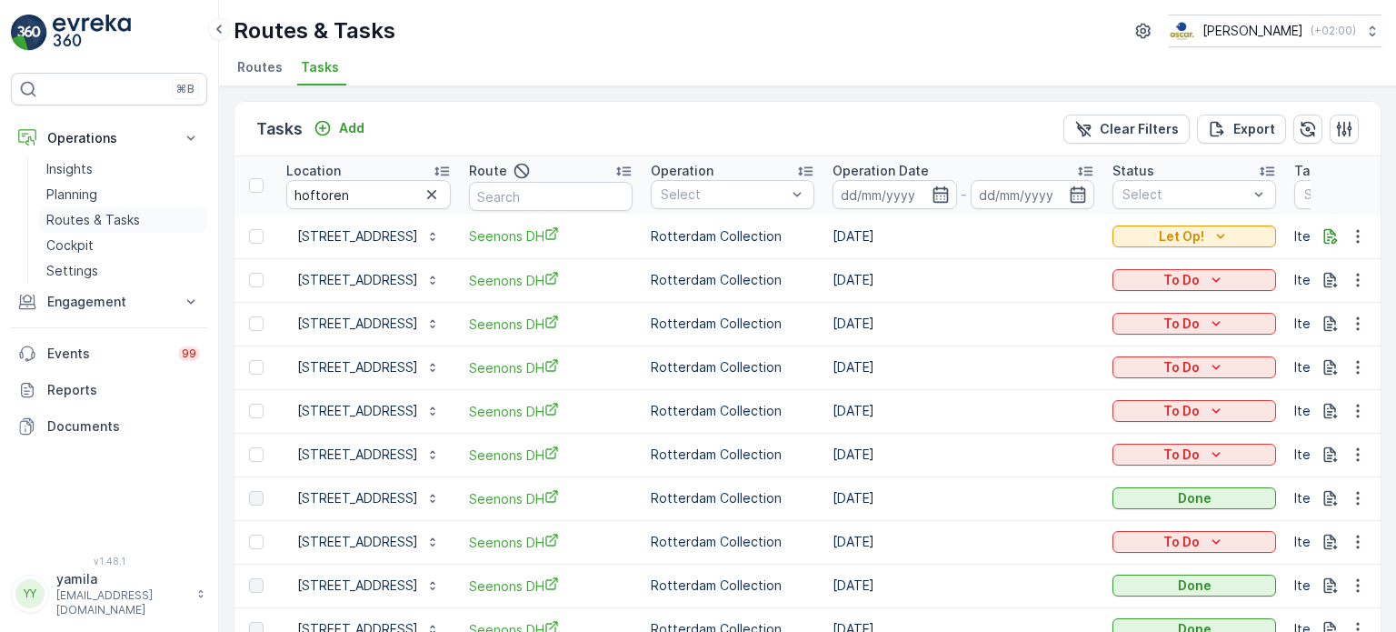
click at [118, 211] on p "Routes & Tasks" at bounding box center [93, 220] width 94 height 18
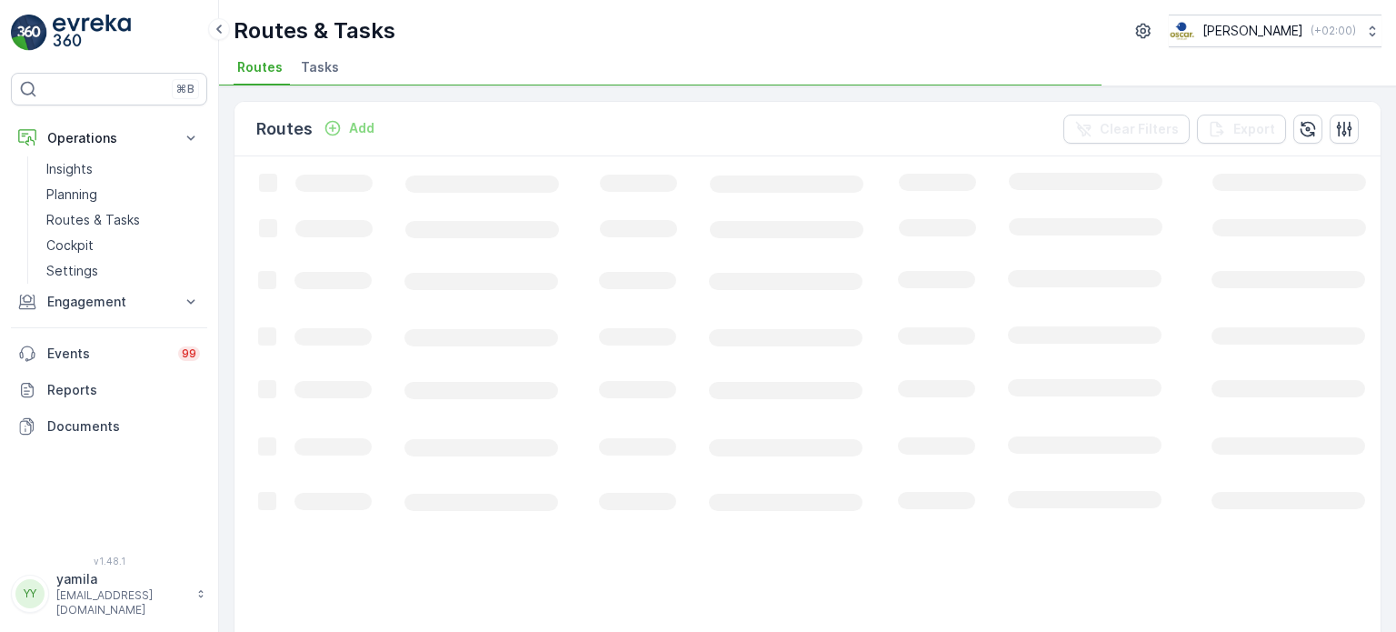
click at [325, 72] on span "Tasks" at bounding box center [320, 67] width 38 height 18
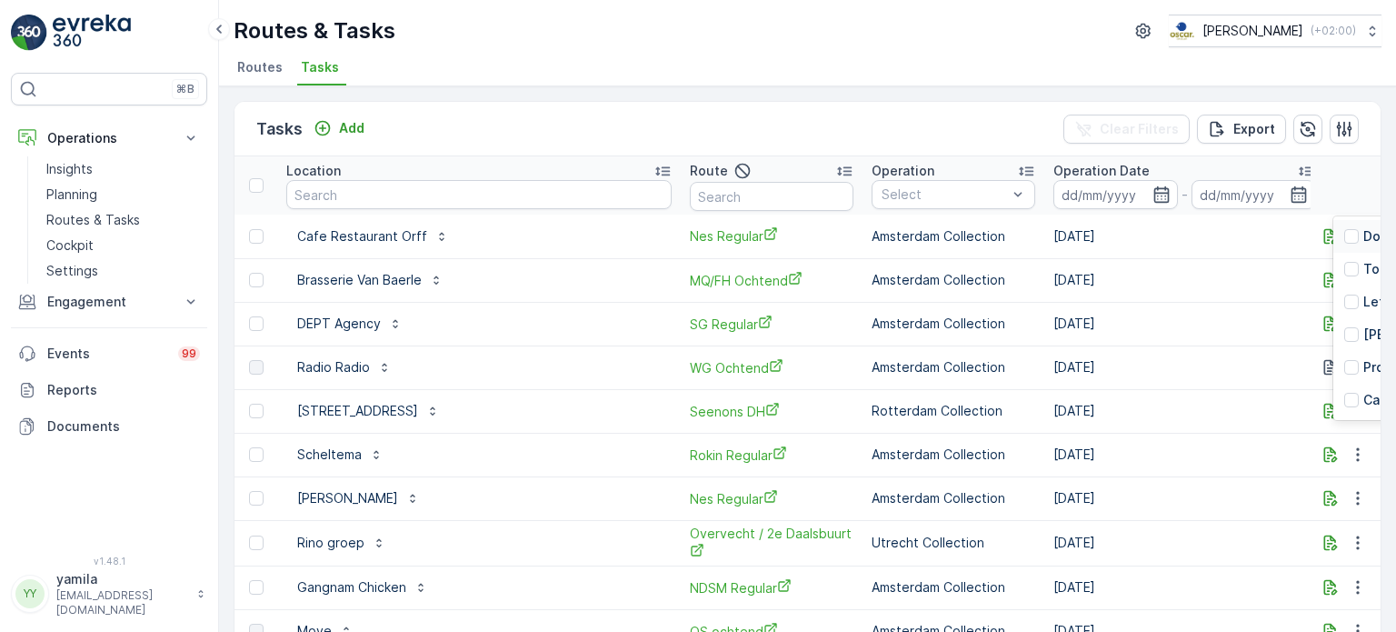
click at [1341, 194] on div at bounding box center [1405, 194] width 129 height 15
click at [1344, 301] on div at bounding box center [1351, 301] width 15 height 15
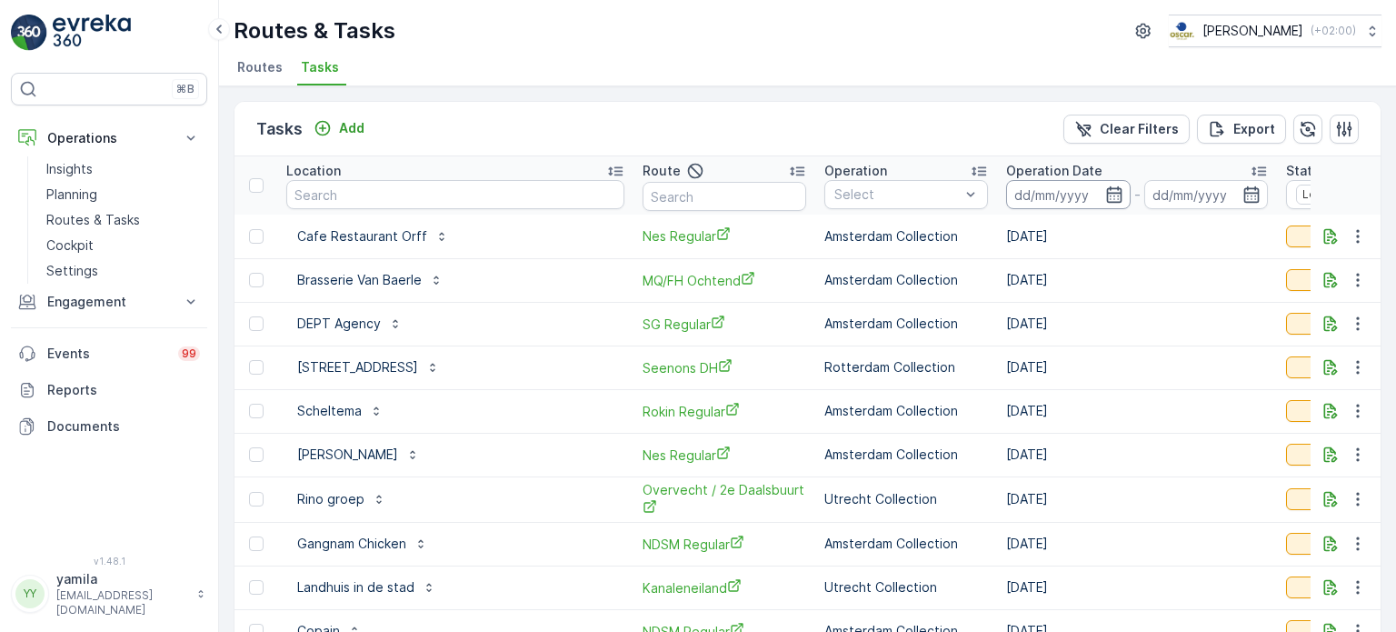
click at [1006, 193] on input at bounding box center [1068, 194] width 124 height 29
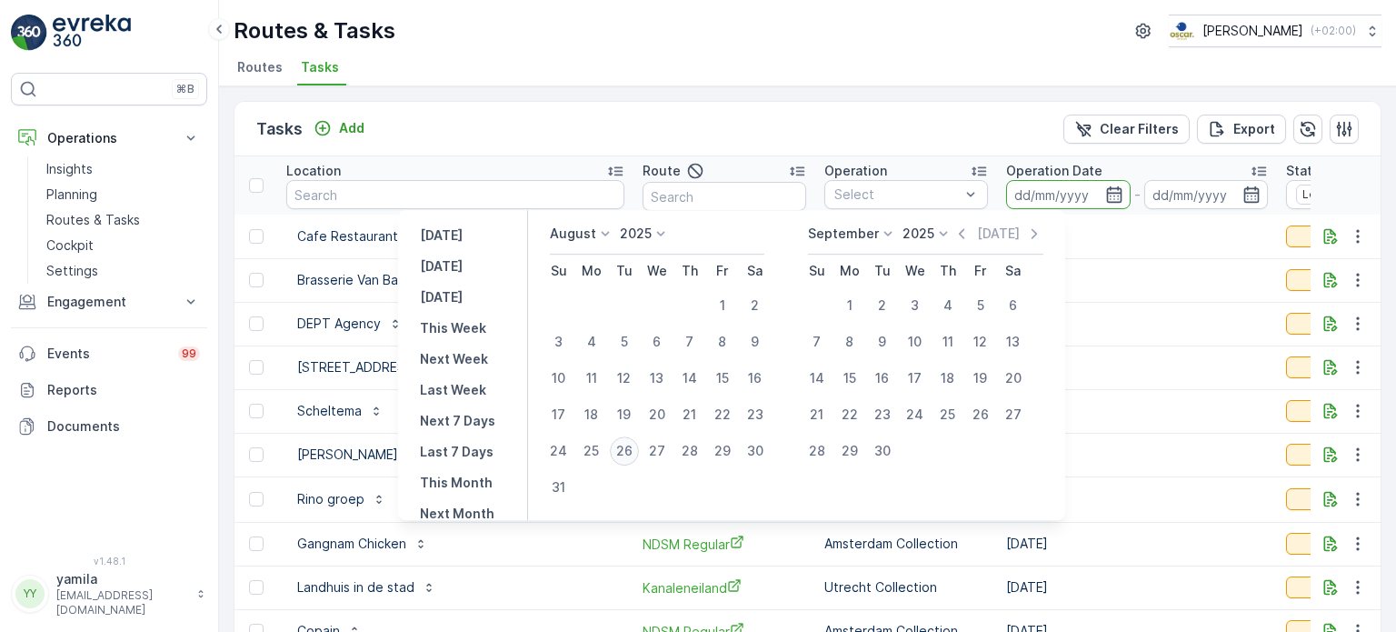
click at [634, 456] on div "26" at bounding box center [624, 450] width 29 height 29
type input "26.08.2025"
click at [634, 456] on div "26" at bounding box center [624, 450] width 29 height 29
type input "26.08.2025"
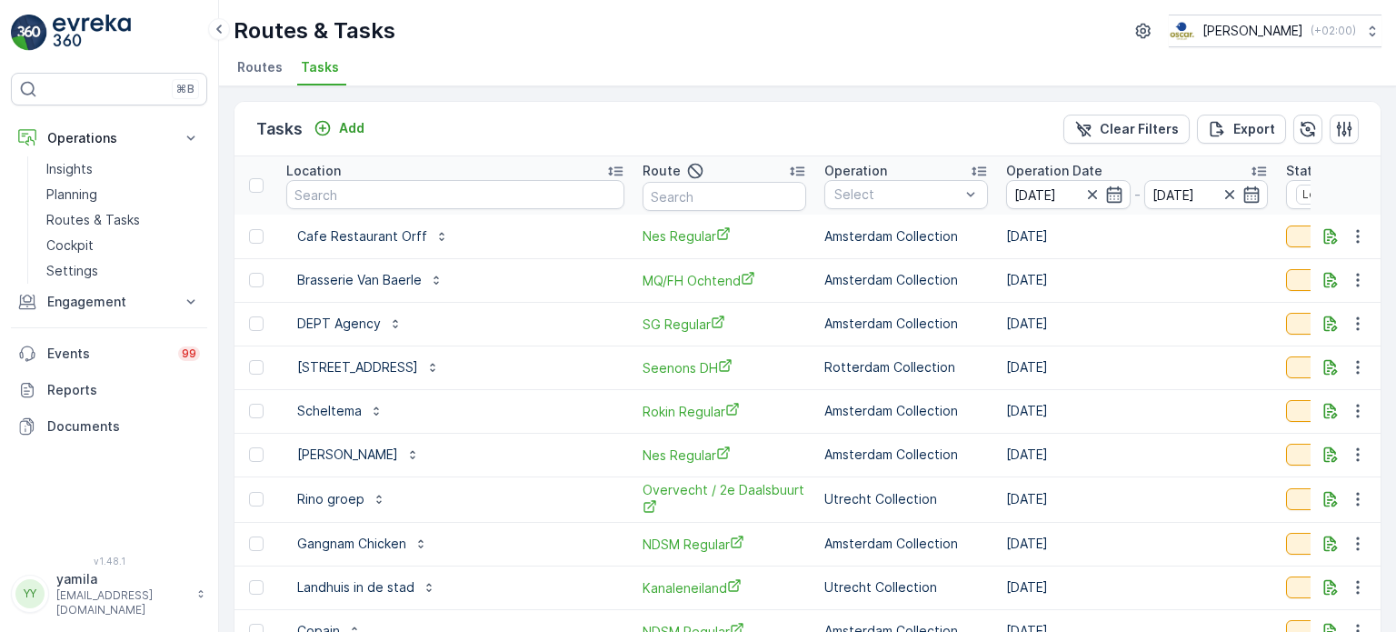
click at [642, 456] on span "Nes Regular" at bounding box center [724, 454] width 164 height 19
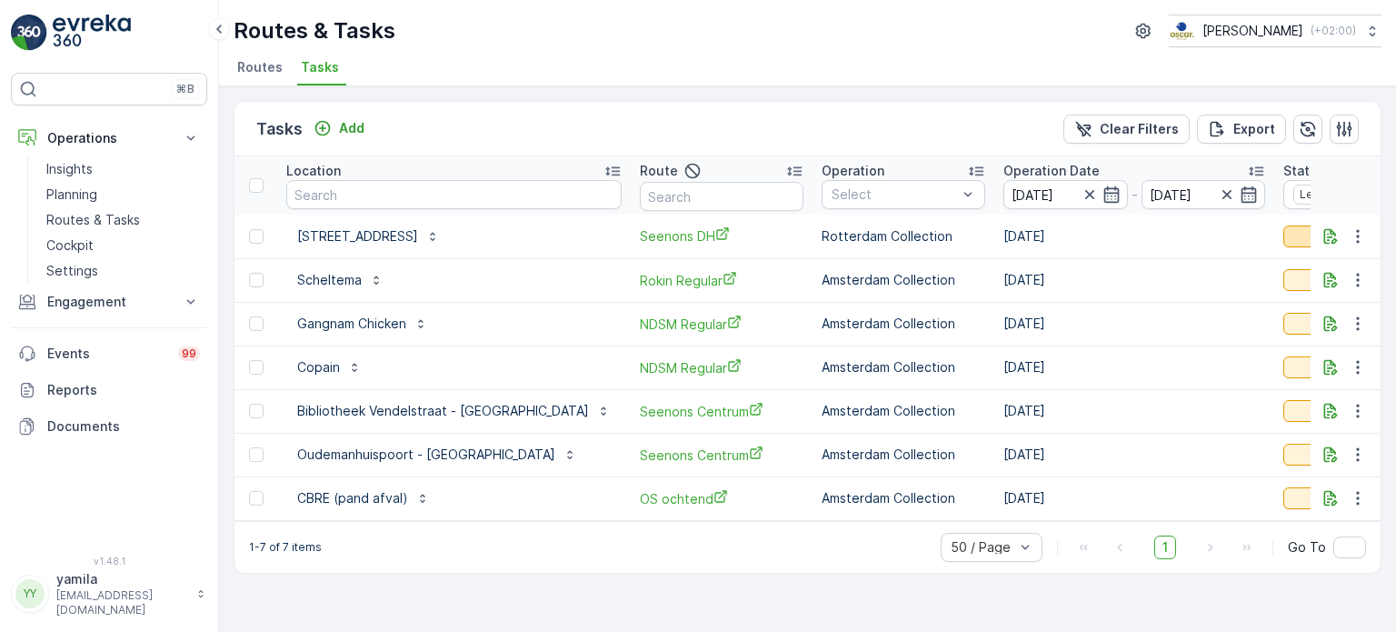
click at [1290, 230] on div "Let Op!" at bounding box center [1364, 236] width 149 height 18
click at [1213, 287] on span "Done" at bounding box center [1202, 287] width 33 height 18
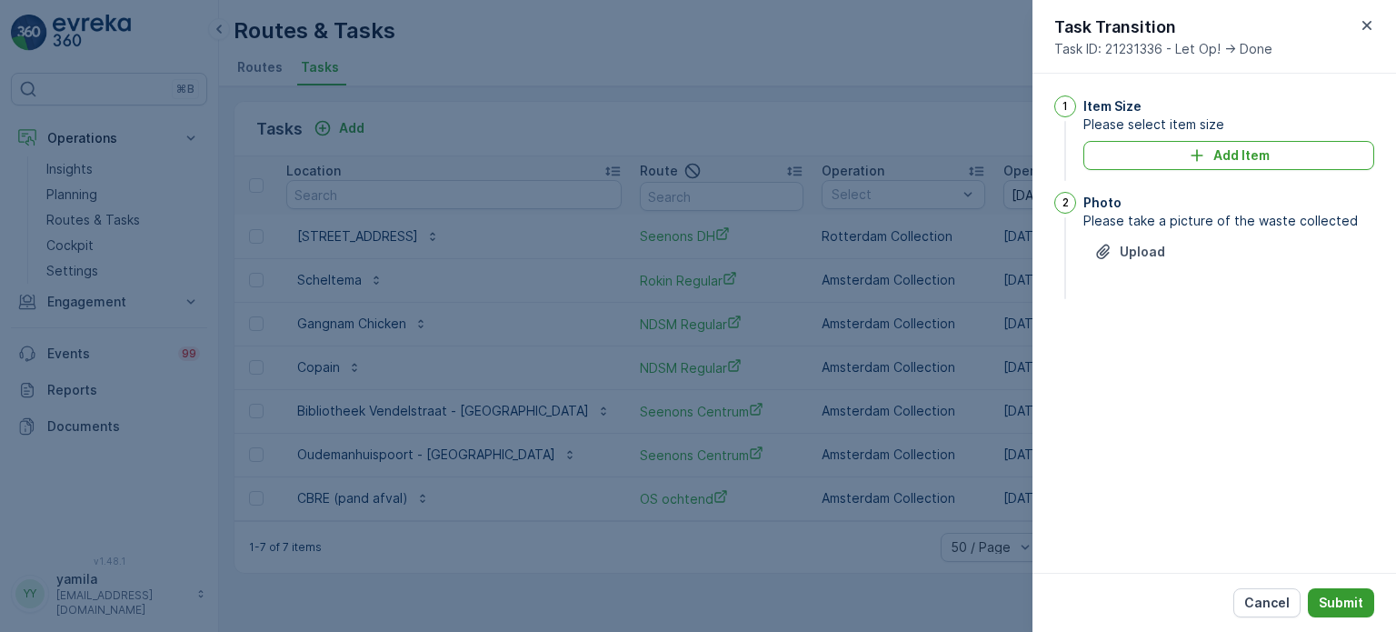
click at [1323, 595] on p "Submit" at bounding box center [1340, 602] width 45 height 18
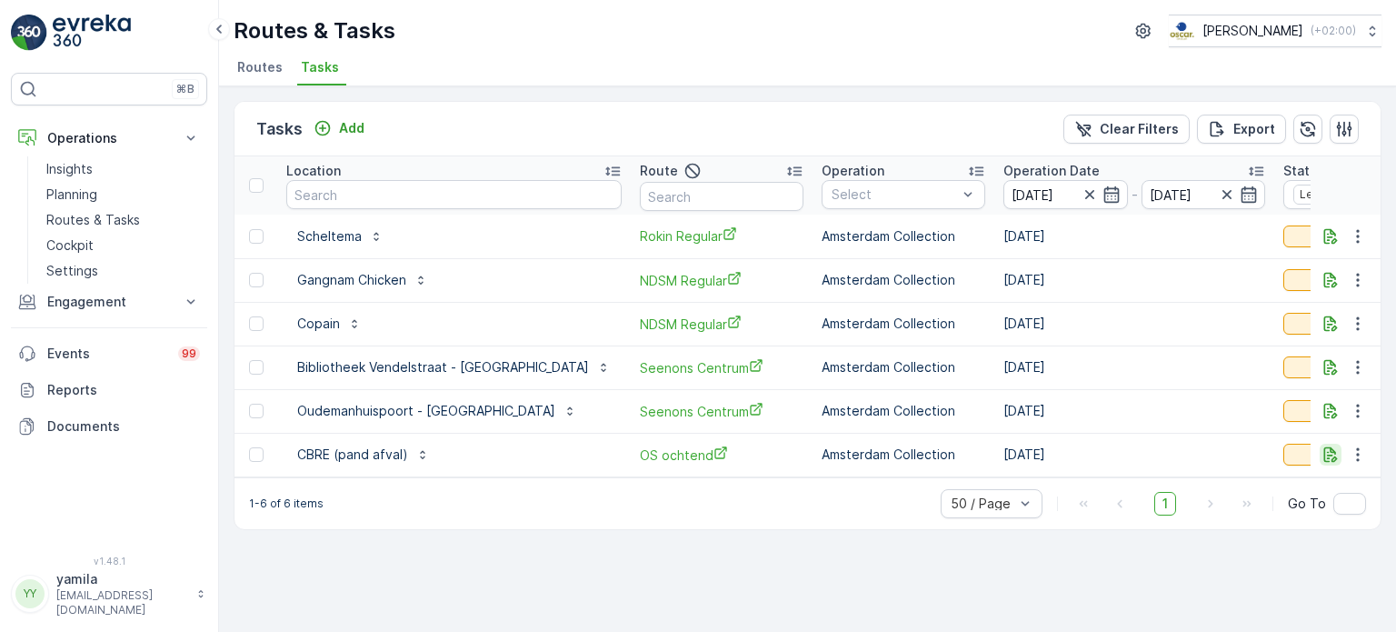
click at [1329, 454] on icon "button" at bounding box center [1330, 454] width 18 height 18
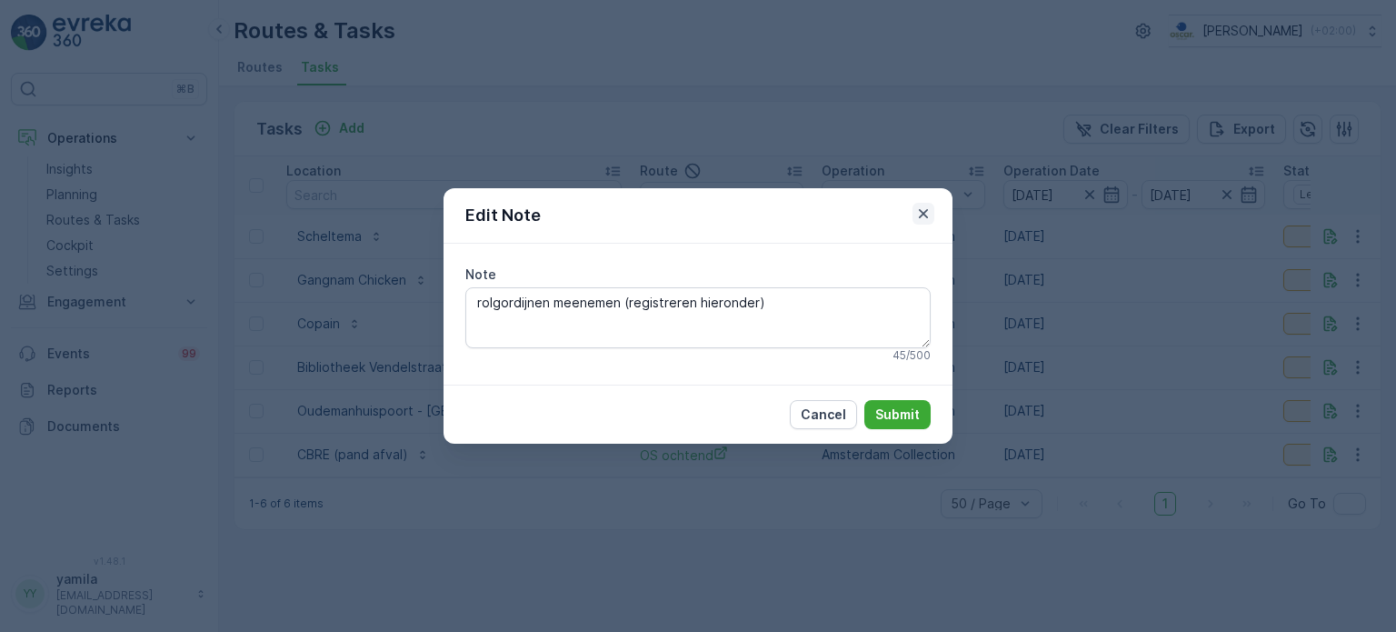
click at [920, 211] on icon "button" at bounding box center [923, 213] width 9 height 9
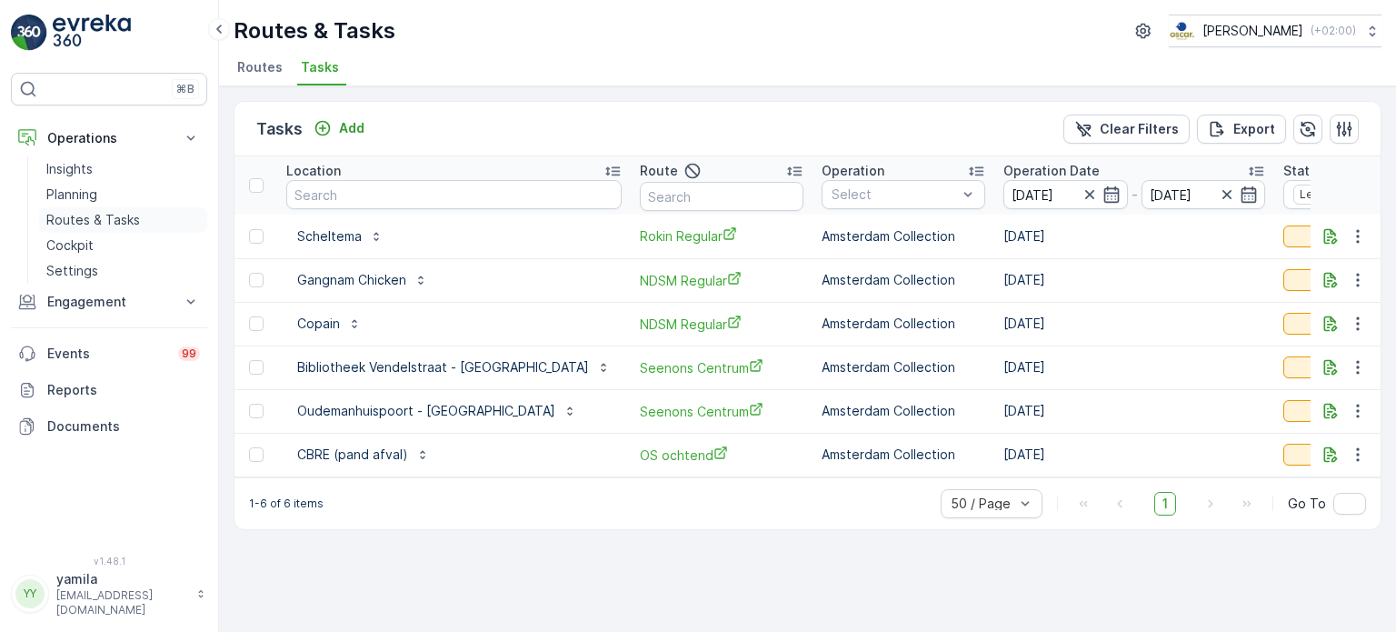
click at [93, 212] on p "Routes & Tasks" at bounding box center [93, 220] width 94 height 18
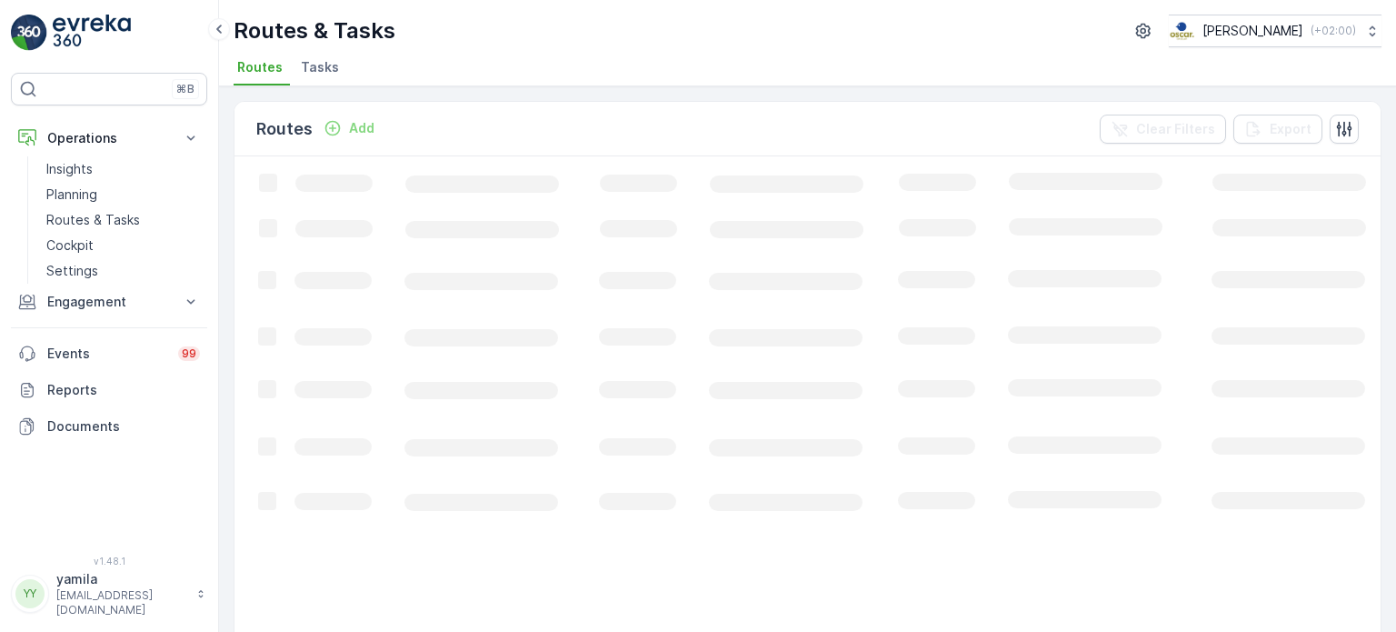
click at [323, 67] on span "Tasks" at bounding box center [320, 67] width 38 height 18
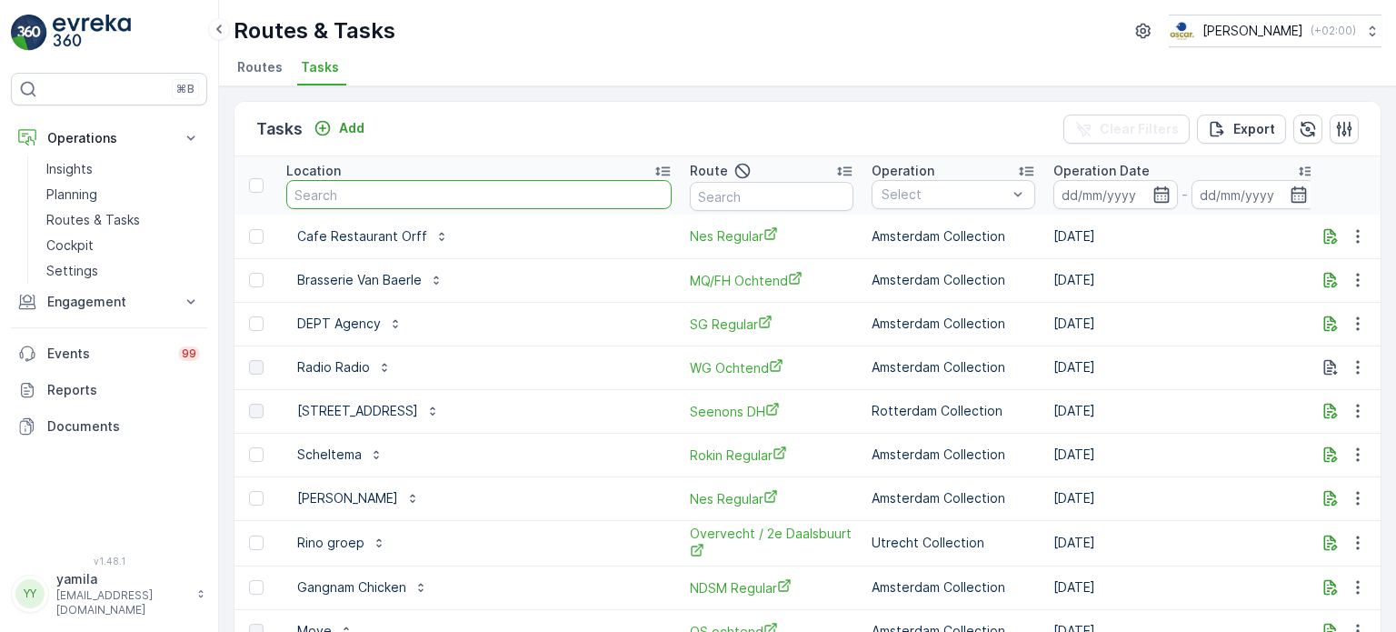
click at [335, 194] on input "text" at bounding box center [478, 194] width 385 height 29
type input "next"
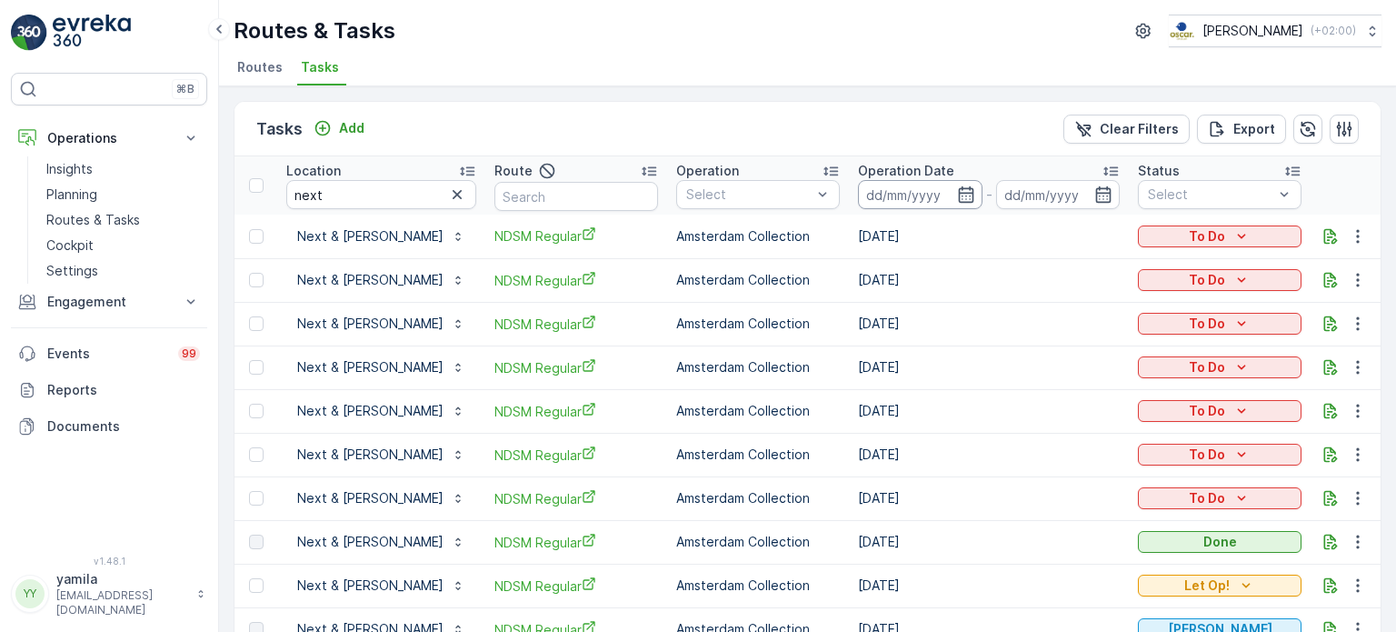
click at [889, 199] on input at bounding box center [920, 194] width 124 height 29
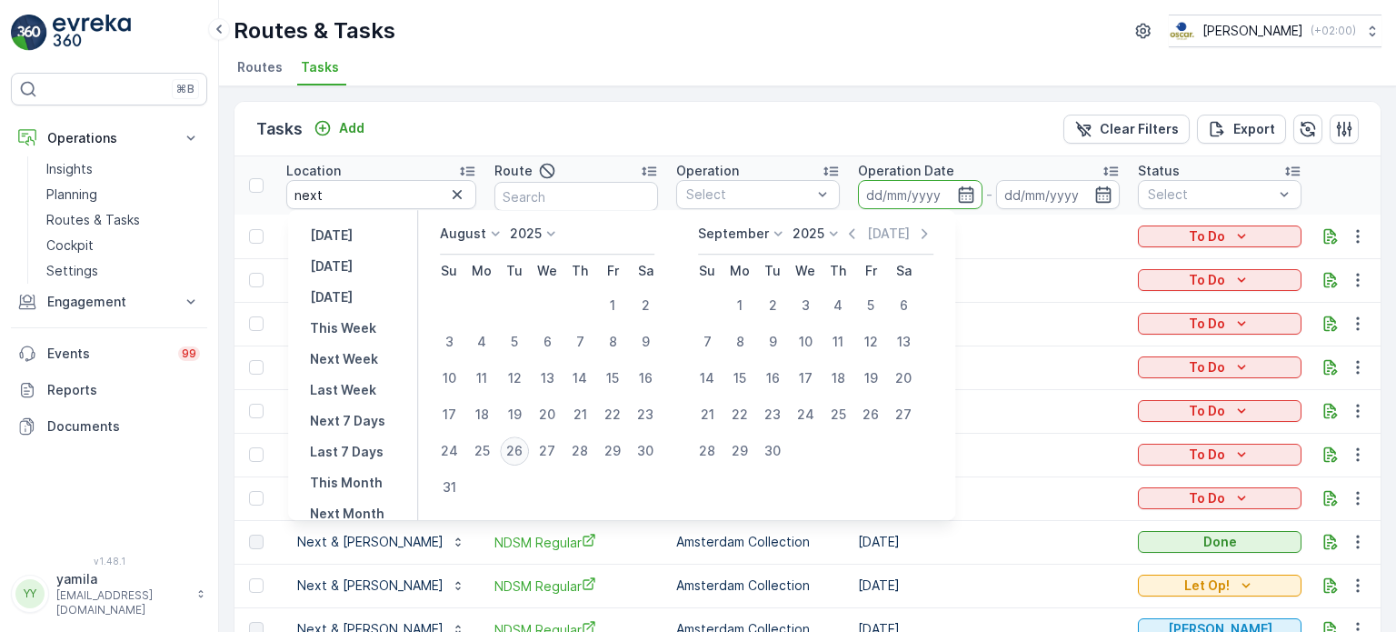
click at [527, 449] on div "26" at bounding box center [514, 450] width 29 height 29
type input "26.08.2025"
click at [527, 449] on div "26" at bounding box center [514, 450] width 29 height 29
type input "26.08.2025"
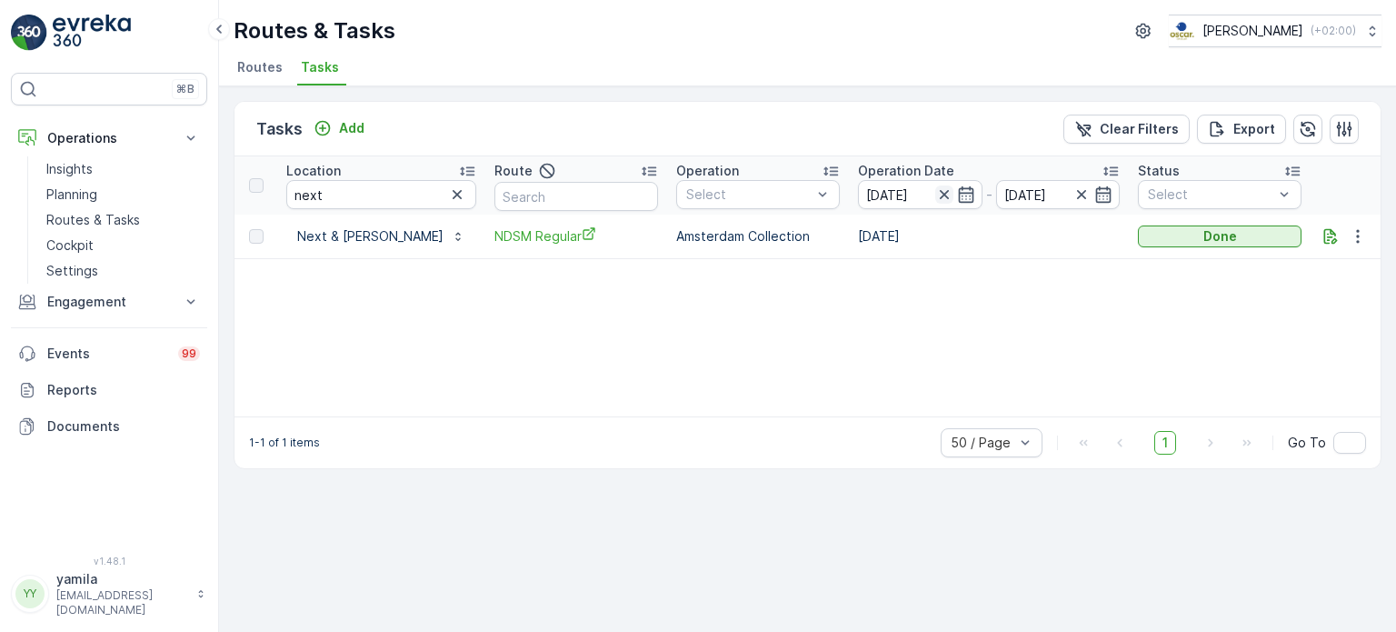
click at [935, 185] on icon "button" at bounding box center [944, 194] width 18 height 18
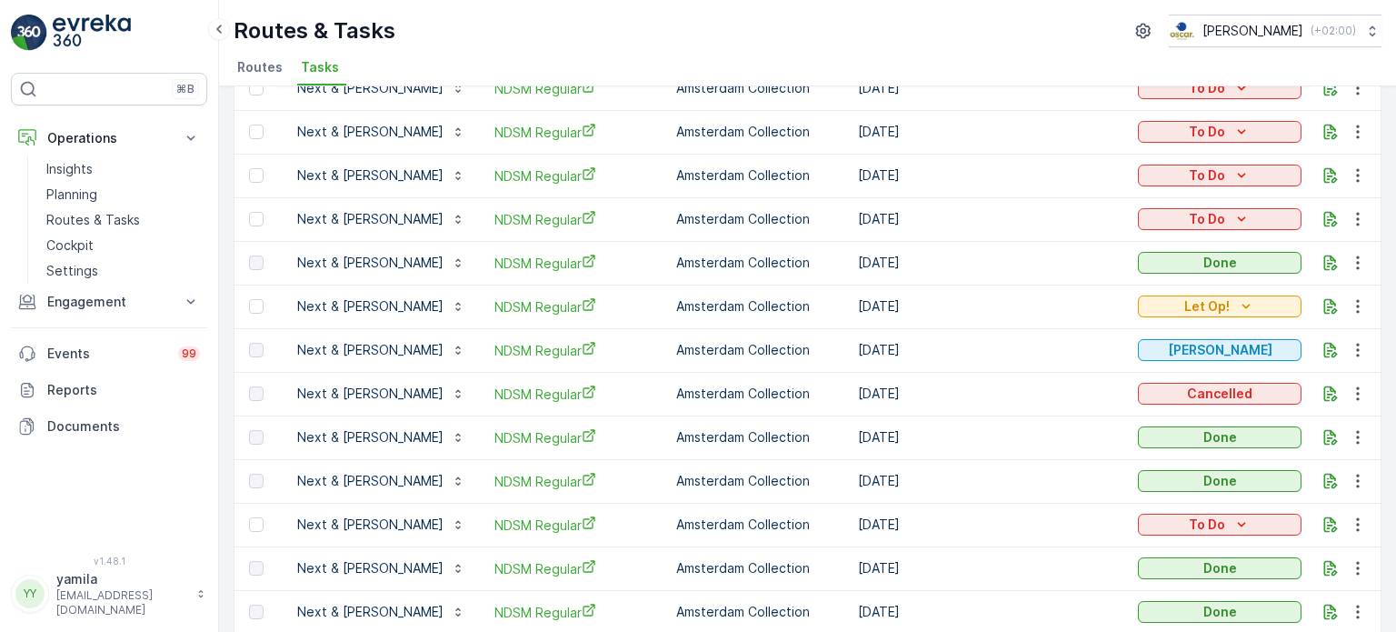
scroll to position [280, 0]
click at [1325, 302] on icon "button" at bounding box center [1330, 305] width 18 height 18
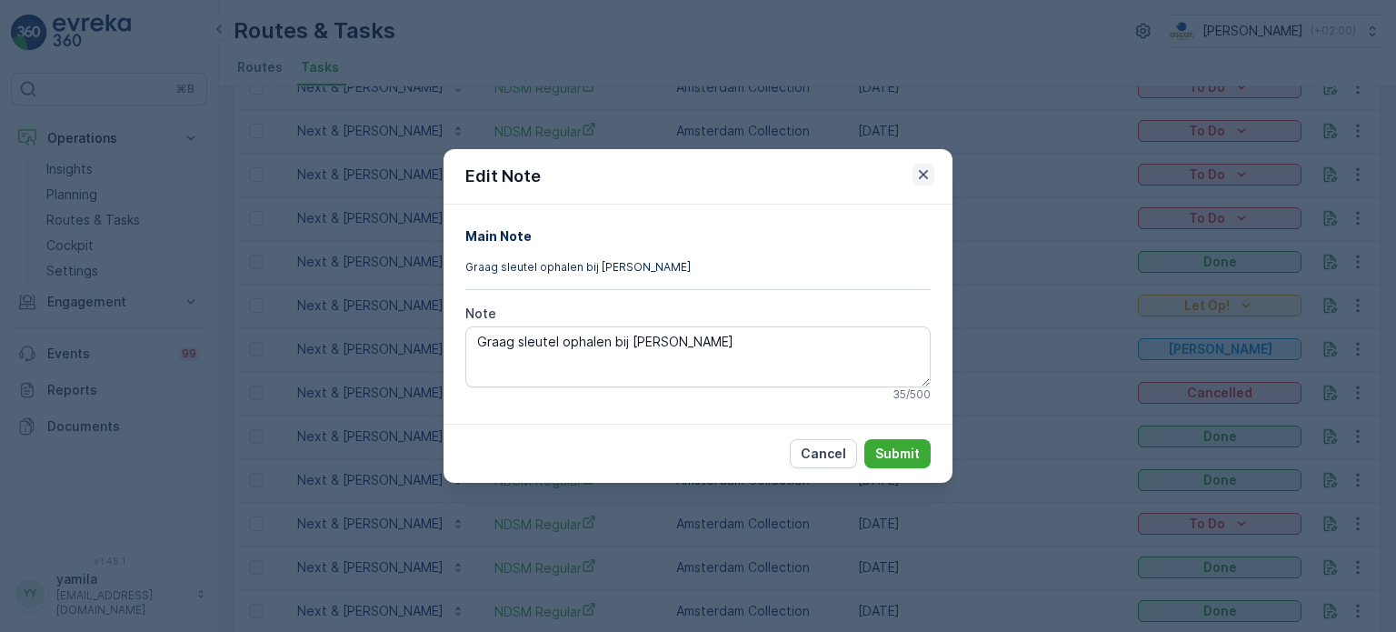
click at [928, 178] on icon "button" at bounding box center [923, 174] width 18 height 18
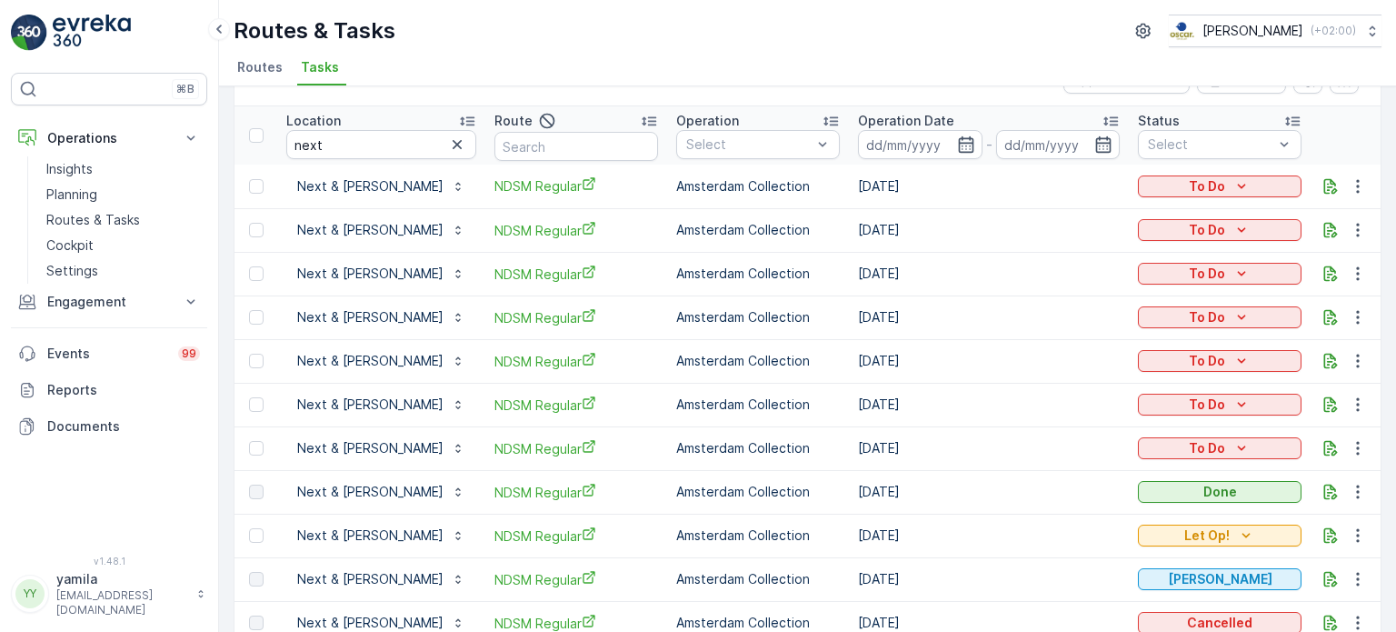
scroll to position [50, 0]
click at [890, 133] on input at bounding box center [920, 144] width 124 height 29
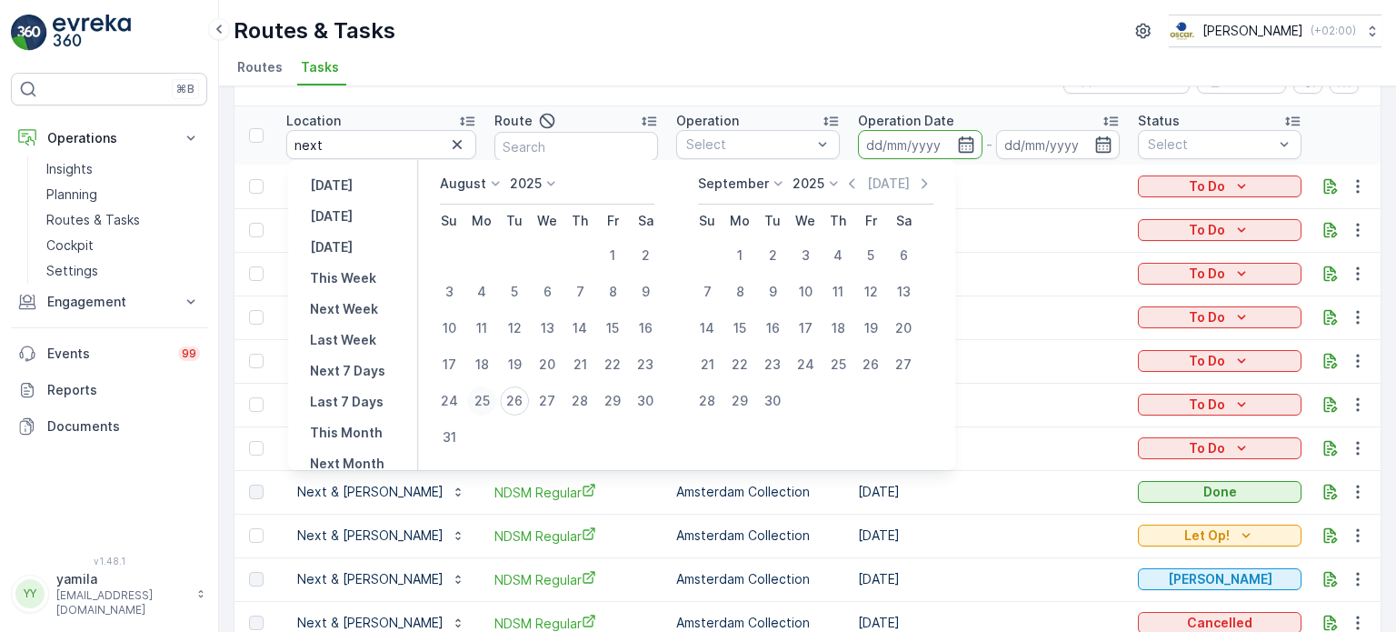
click at [494, 393] on div "25" at bounding box center [481, 400] width 29 height 29
type input "25.08.2025"
click at [494, 393] on div "25" at bounding box center [481, 400] width 29 height 29
type input "25.08.2025"
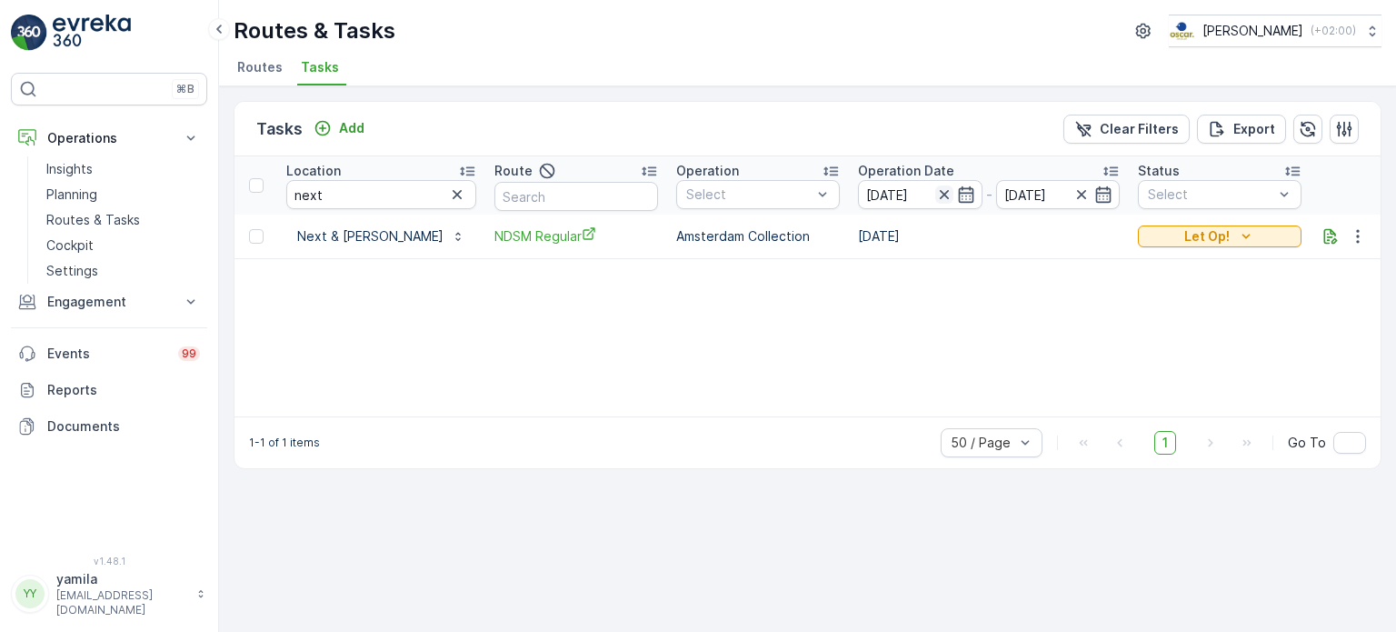
click at [935, 199] on icon "button" at bounding box center [944, 194] width 18 height 18
